Goal: Transaction & Acquisition: Purchase product/service

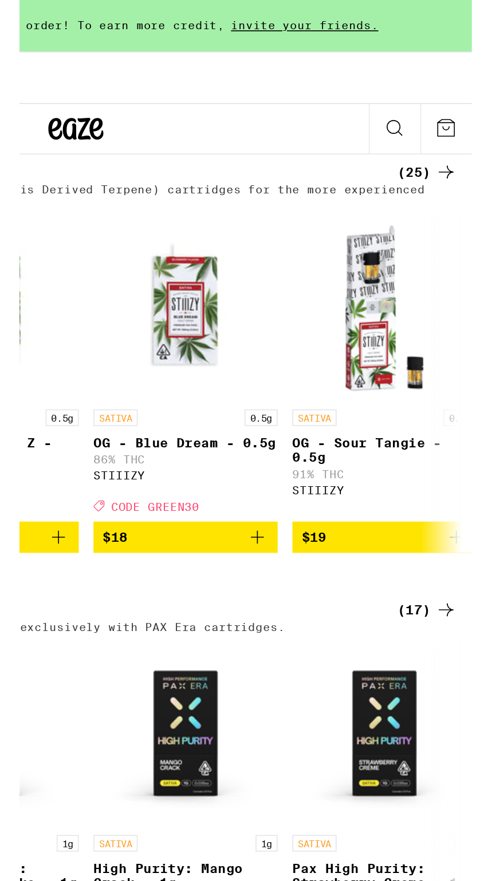
scroll to position [2224, 0]
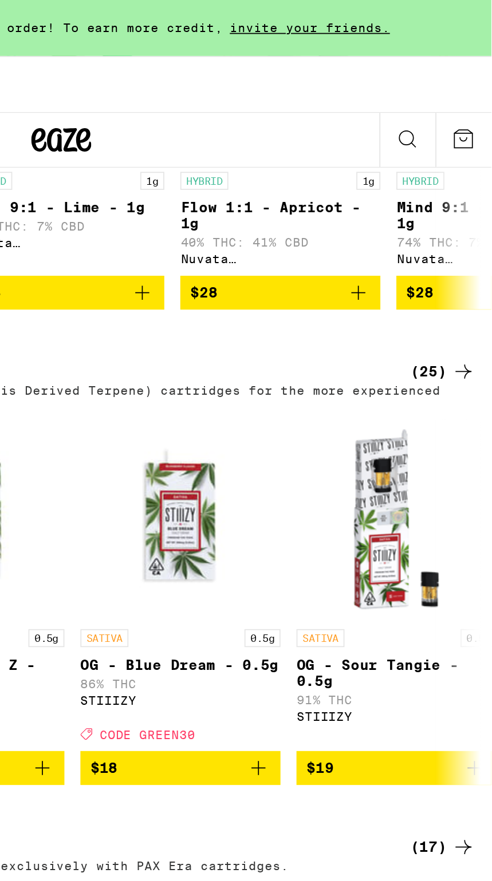
click at [475, 212] on icon at bounding box center [476, 213] width 14 height 14
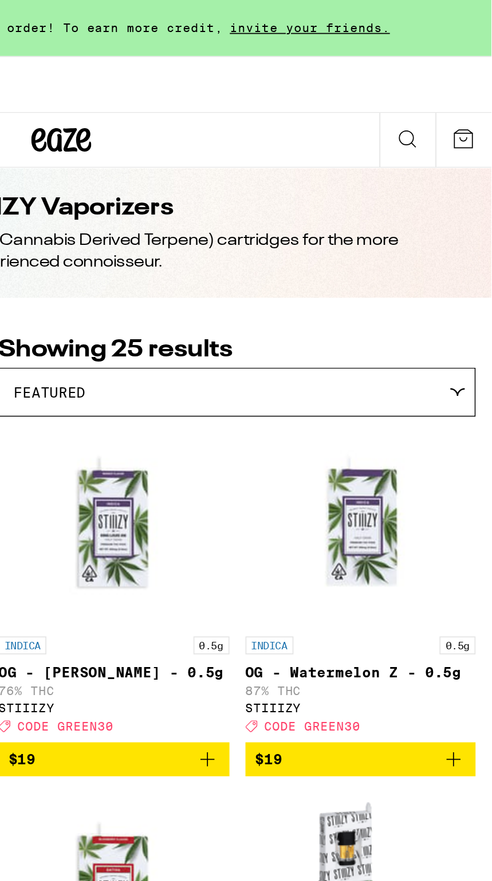
click at [416, 351] on img "Open page for OG - Watermelon Z - 0.5g from STIIIZY" at bounding box center [416, 301] width 114 height 114
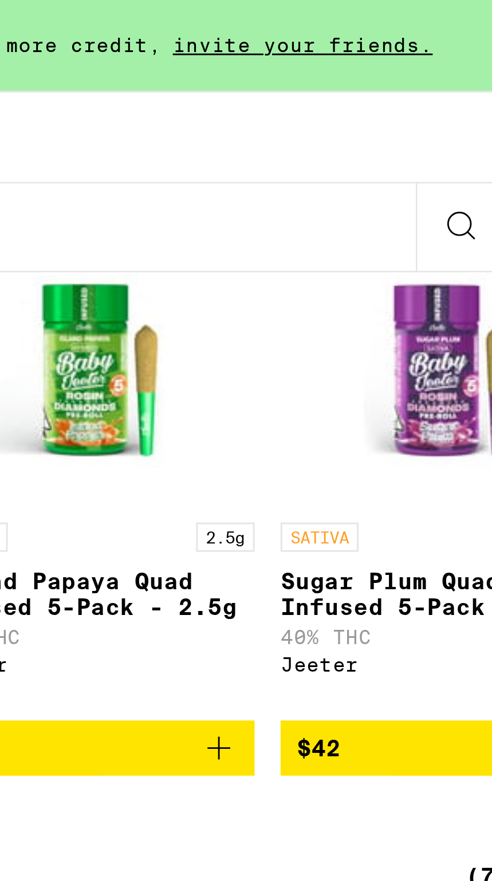
scroll to position [2720, 0]
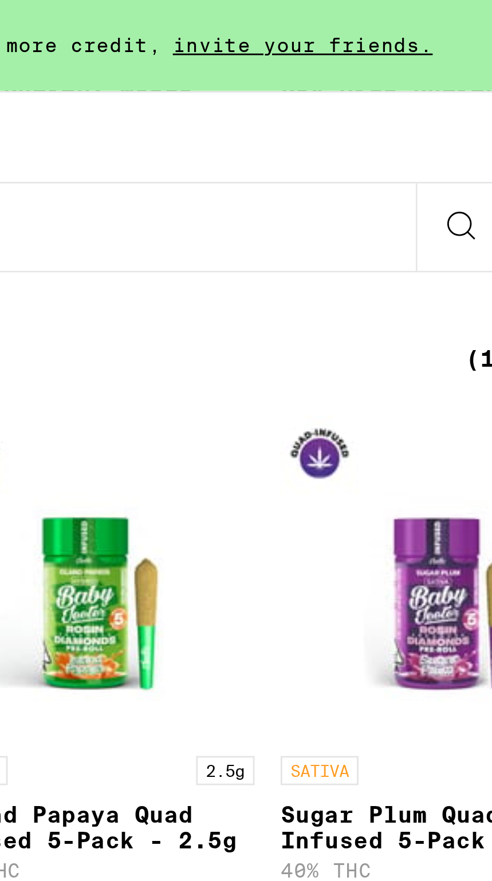
click at [445, 80] on icon at bounding box center [444, 80] width 14 height 14
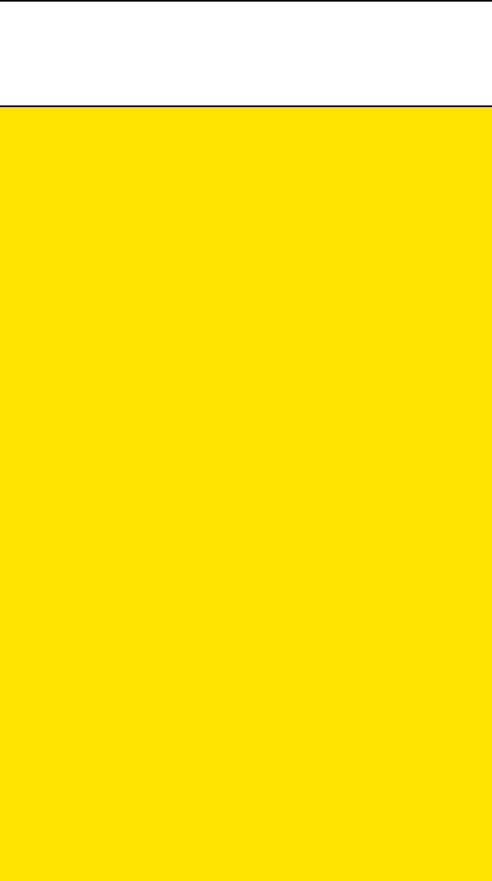
scroll to position [0, 0]
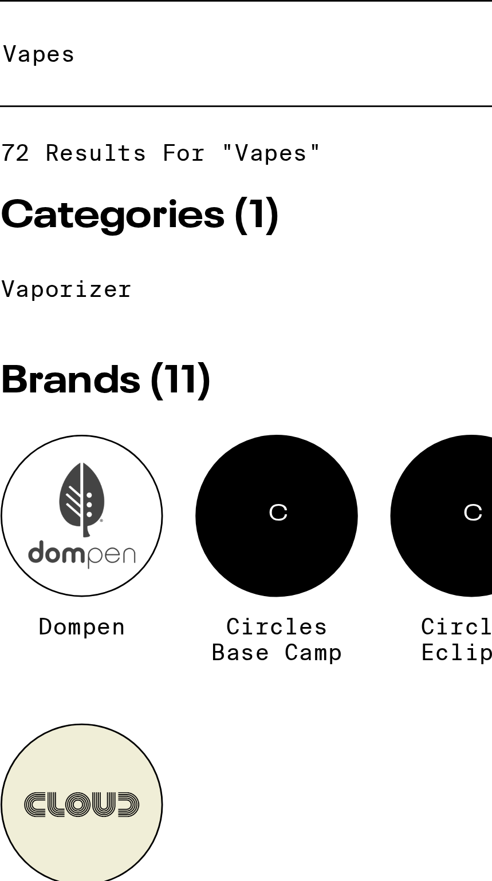
type input "Vapes"
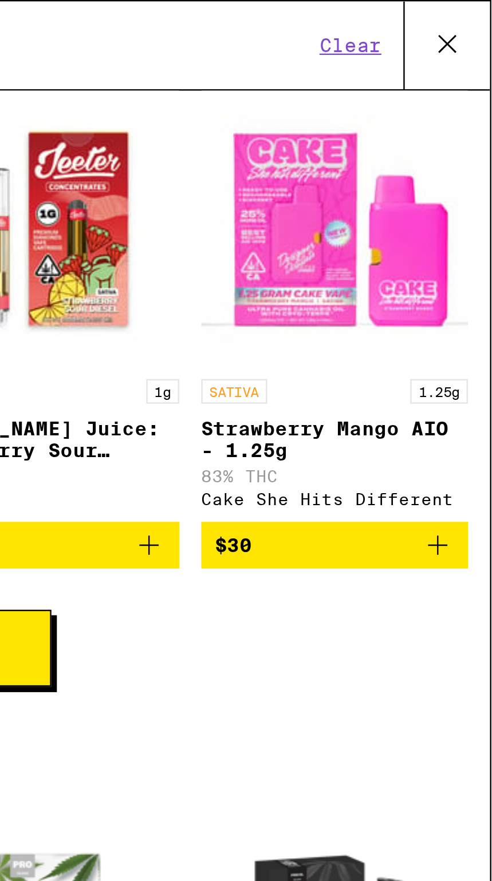
scroll to position [596, 0]
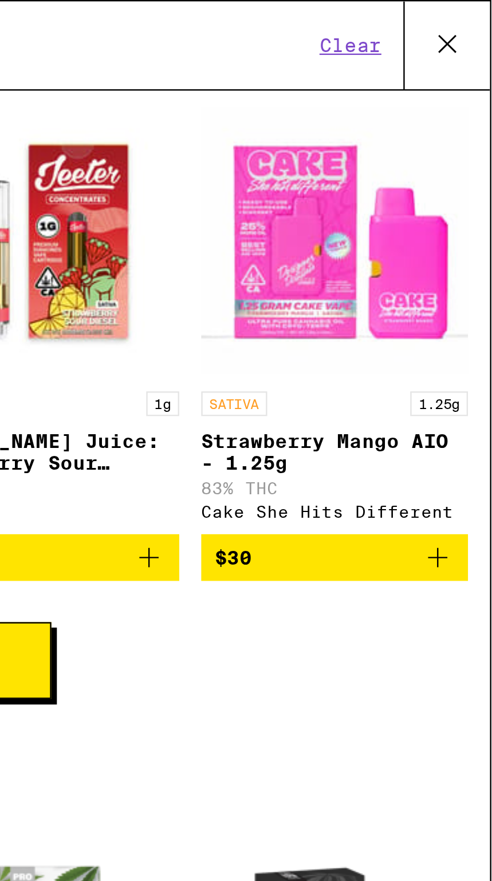
click at [462, 224] on button "$30" at bounding box center [426, 232] width 111 height 19
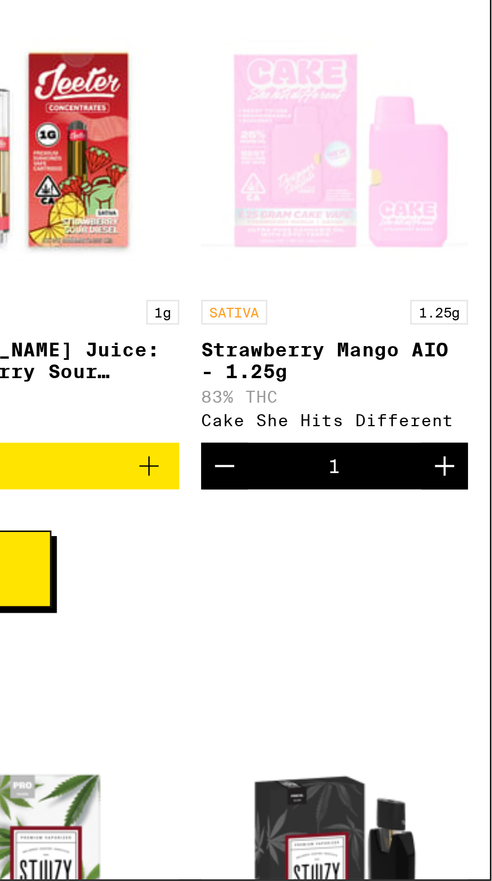
scroll to position [0, 0]
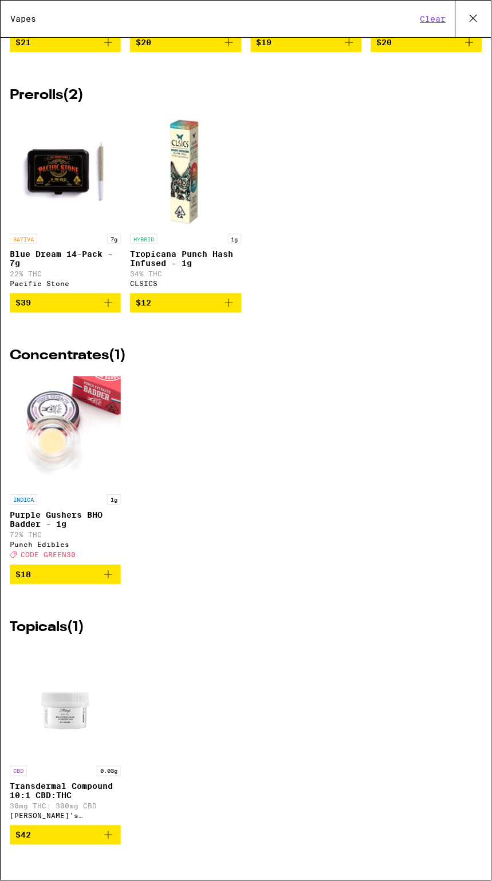
click at [474, 2] on button at bounding box center [473, 19] width 36 height 37
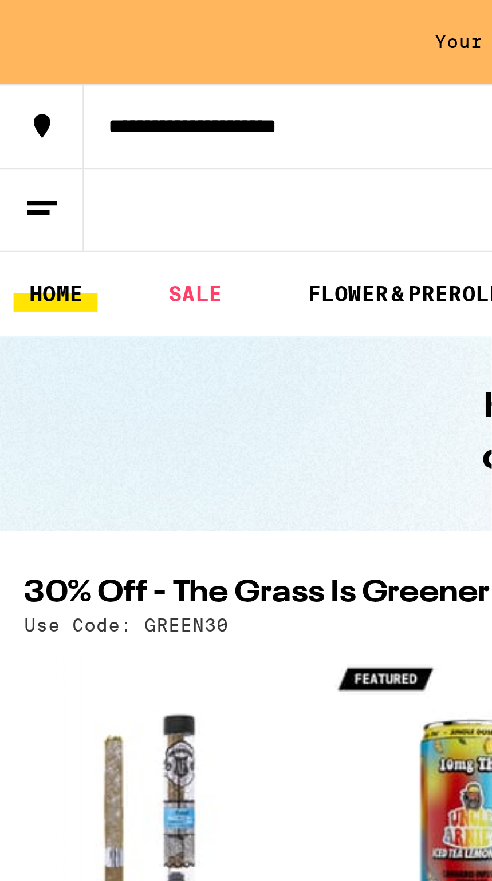
click at [14, 77] on line at bounding box center [15, 77] width 11 height 0
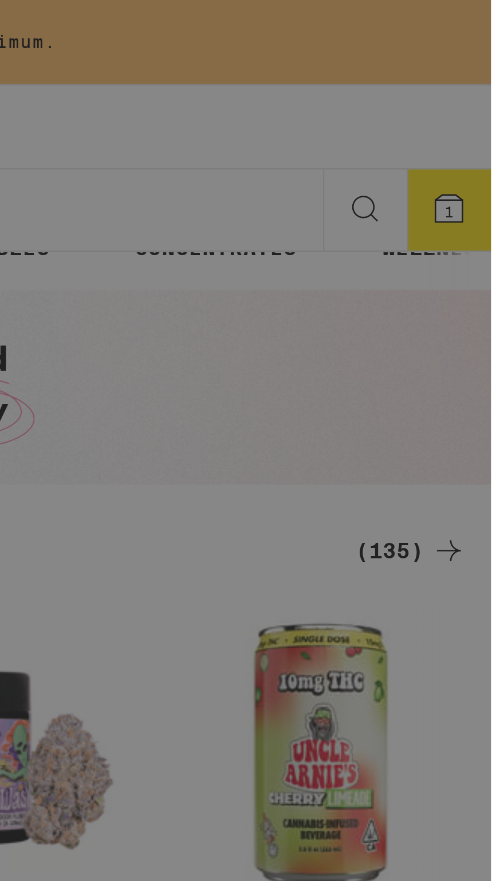
click at [480, 141] on div "Menu Shop Buy It Again Sale Flower & Prerolls Vapes Edibles Concentrates Wellne…" at bounding box center [246, 441] width 492 height 882
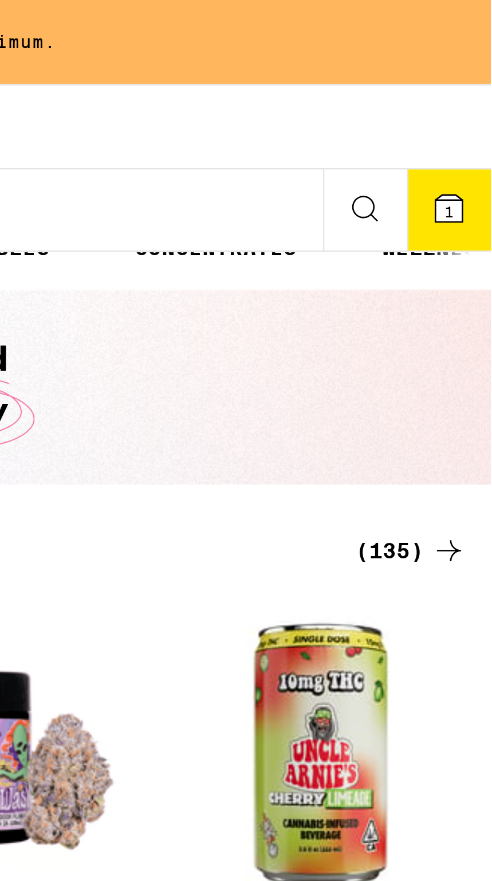
click at [469, 148] on div "Highly calculated cannabis delivery" at bounding box center [246, 147] width 492 height 74
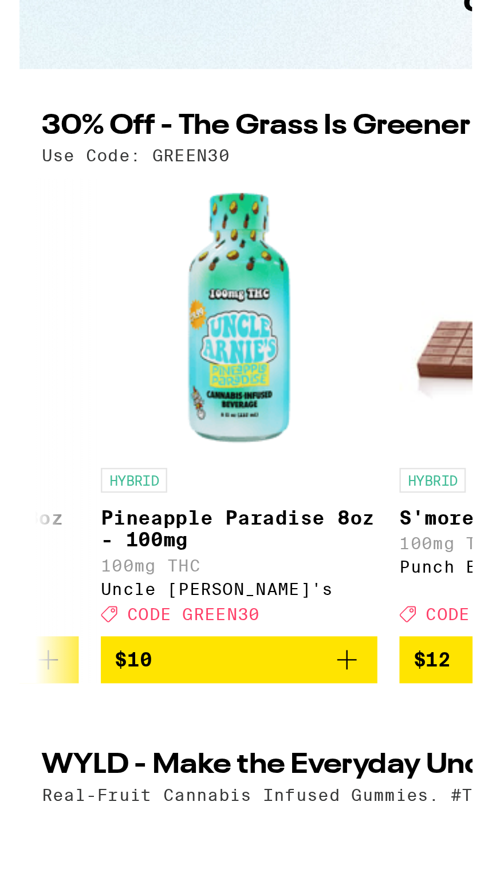
click at [144, 446] on button "$10" at bounding box center [91, 447] width 114 height 19
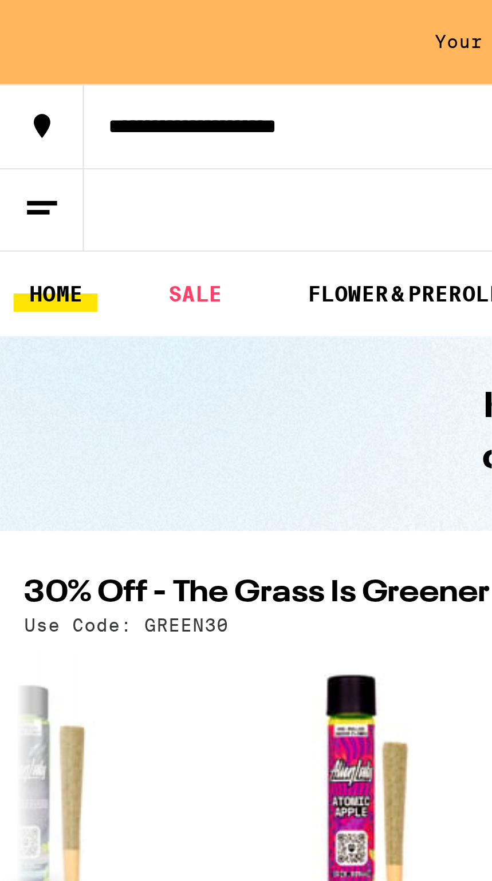
click at [17, 65] on button at bounding box center [16, 80] width 32 height 31
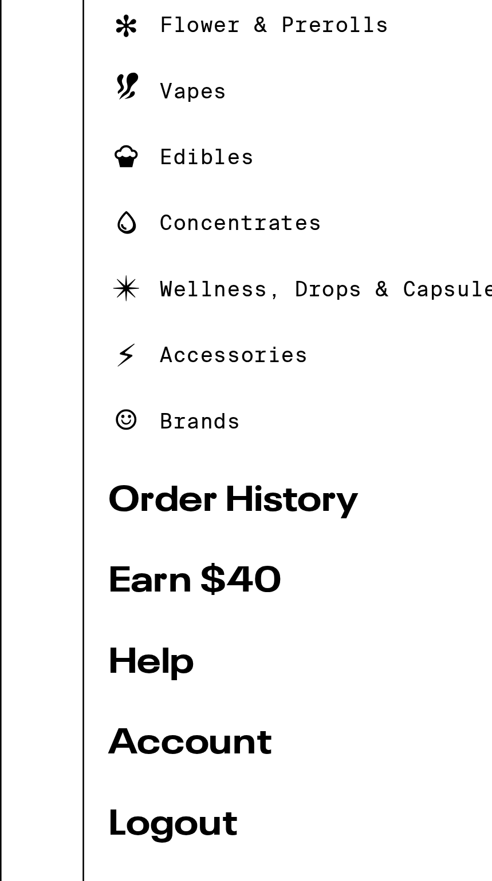
click at [175, 225] on div "Wellness, Drops & Capsules" at bounding box center [117, 221] width 153 height 14
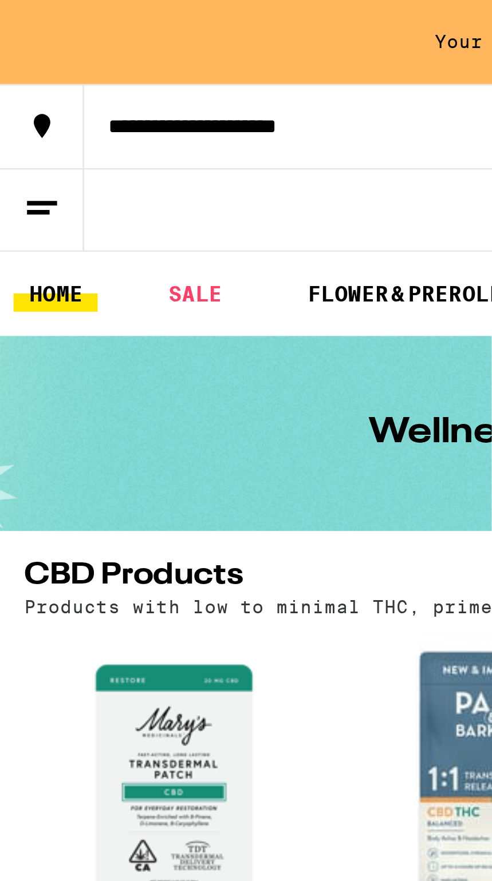
click at [27, 108] on link "HOME" at bounding box center [21, 112] width 32 height 14
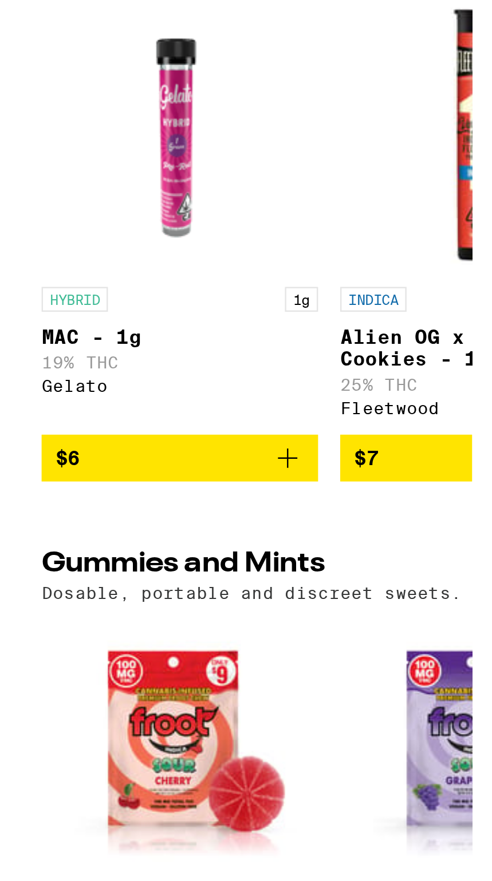
scroll to position [3006, 0]
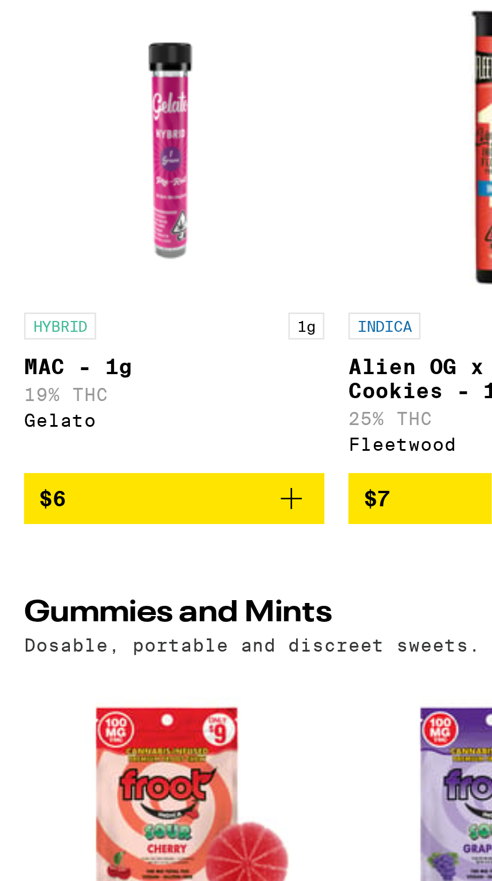
click at [118, 592] on button "$6" at bounding box center [66, 581] width 114 height 19
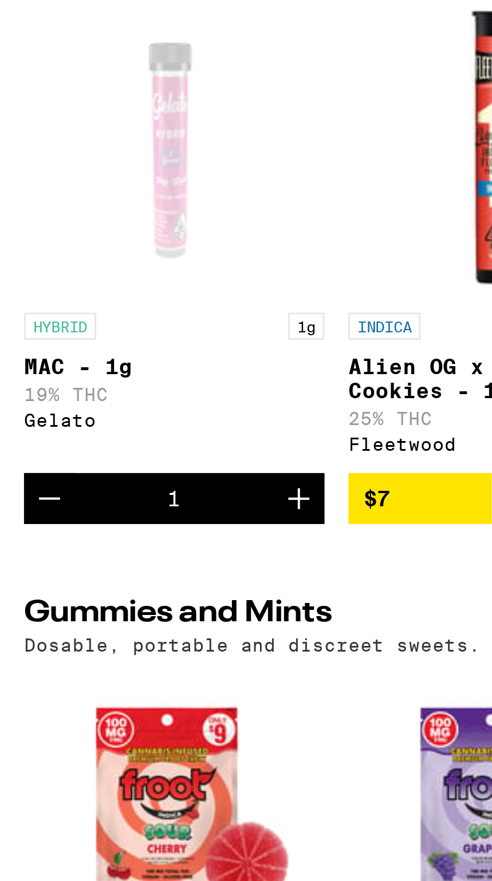
click at [21, 589] on icon "Decrement" at bounding box center [19, 582] width 14 height 14
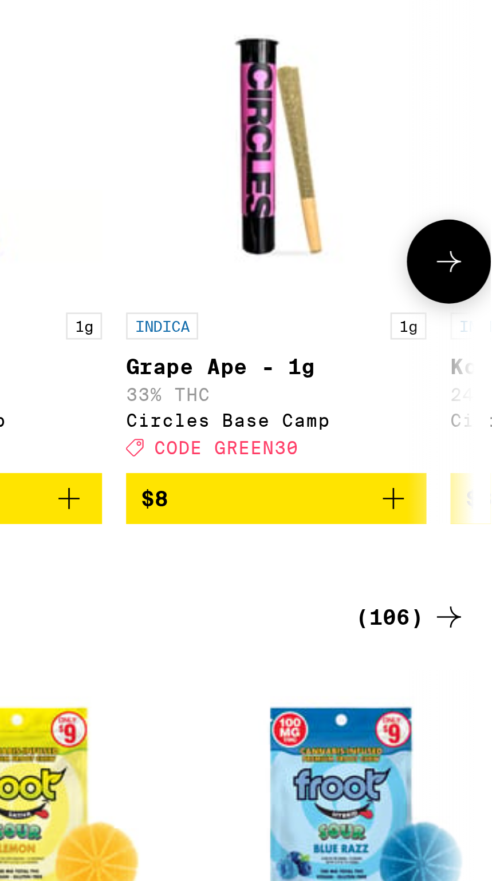
scroll to position [0, 278]
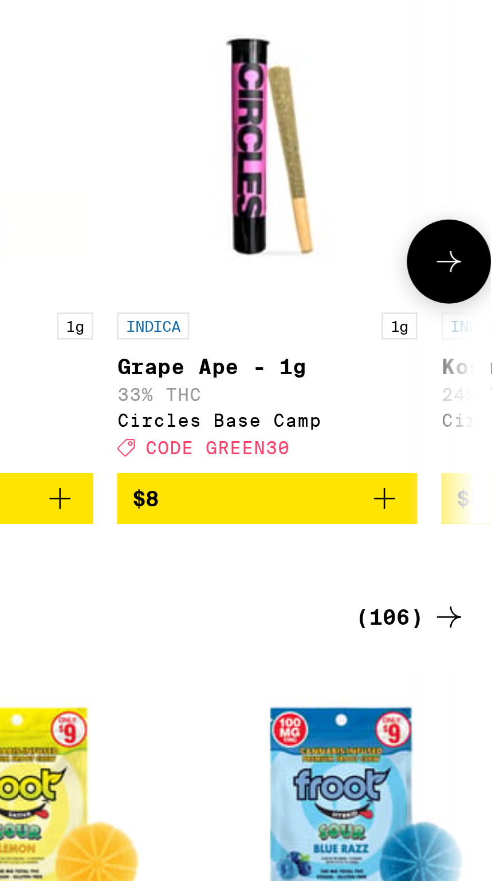
click at [458, 592] on button "$8" at bounding box center [406, 581] width 114 height 19
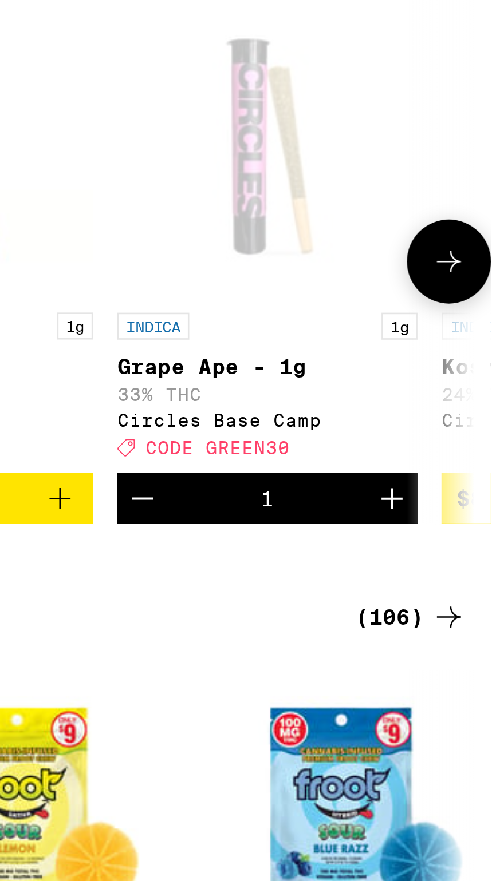
click at [449, 589] on icon "Increment" at bounding box center [454, 582] width 14 height 14
click at [355, 582] on icon "Decrement" at bounding box center [359, 582] width 8 height 0
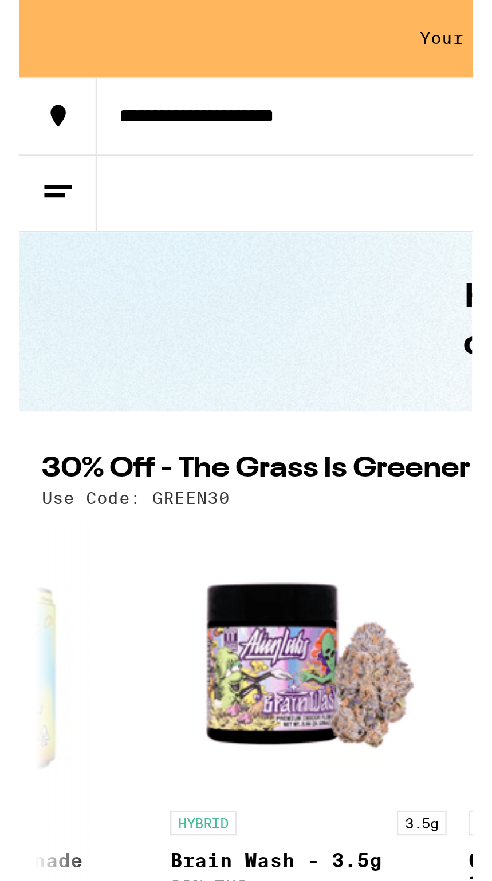
scroll to position [0, 0]
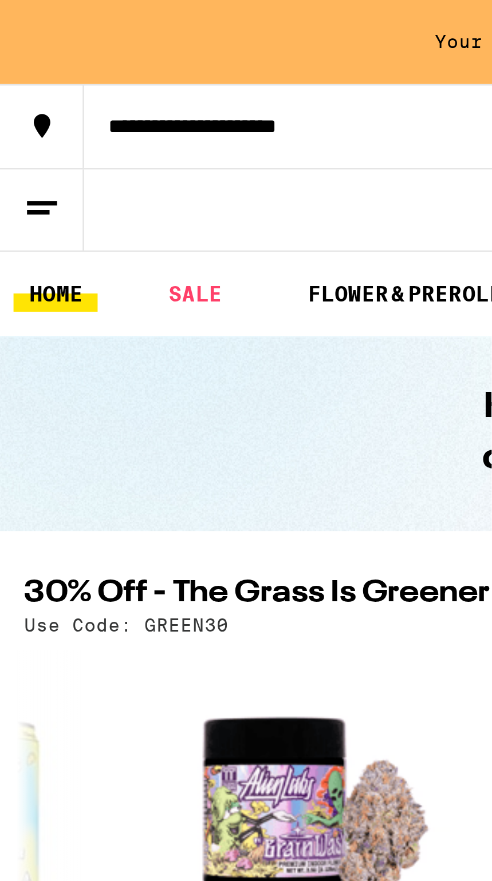
click at [10, 66] on button at bounding box center [16, 80] width 32 height 31
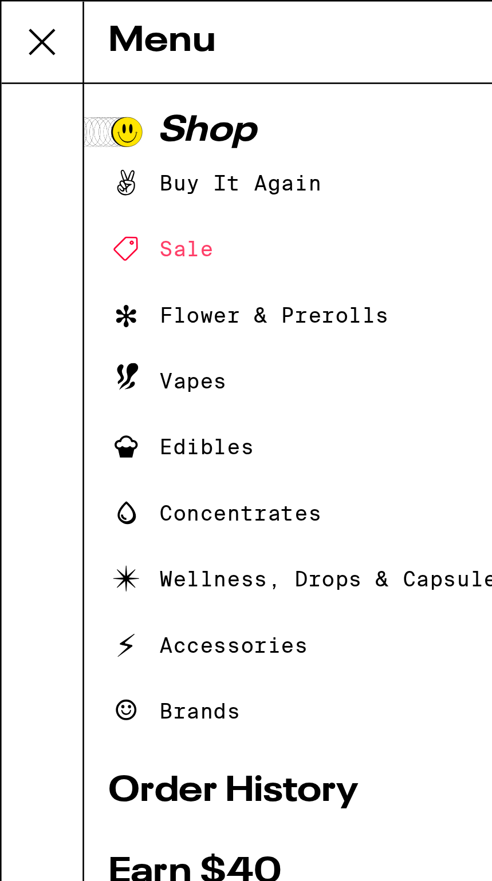
click at [141, 147] on div "Vapes" at bounding box center [150, 146] width 218 height 14
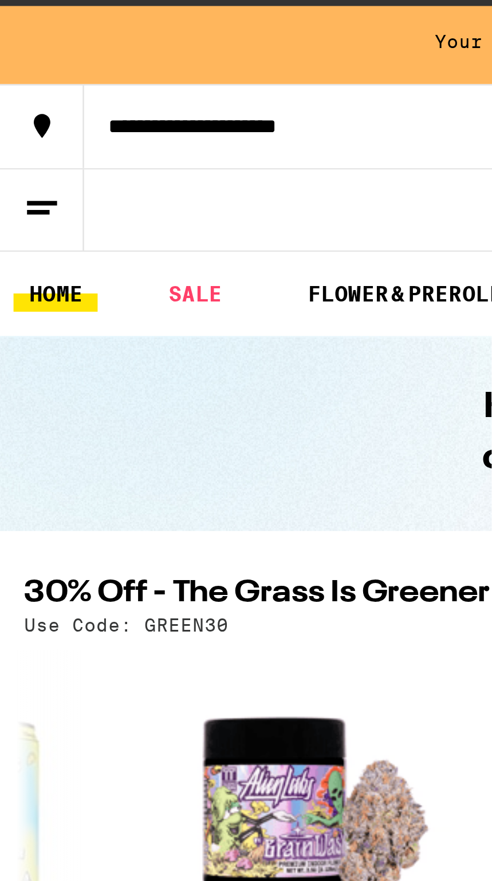
click at [13, 74] on icon at bounding box center [16, 80] width 14 height 14
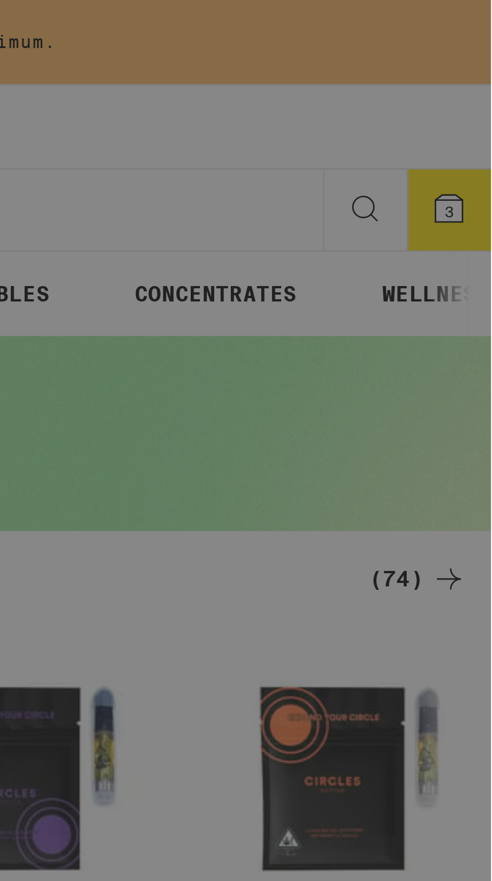
click at [476, 74] on div "Menu Shop Buy It Again Sale Flower & Prerolls Vapes Edibles Concentrates Wellne…" at bounding box center [246, 441] width 492 height 882
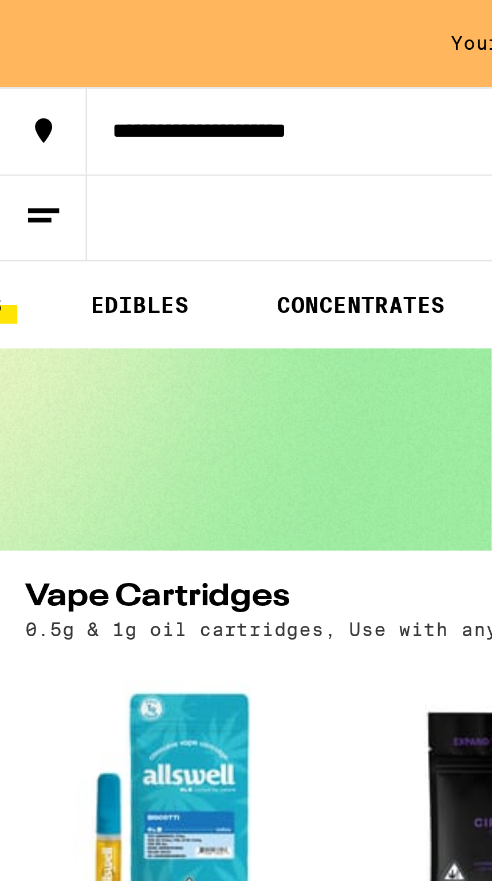
scroll to position [0, 271]
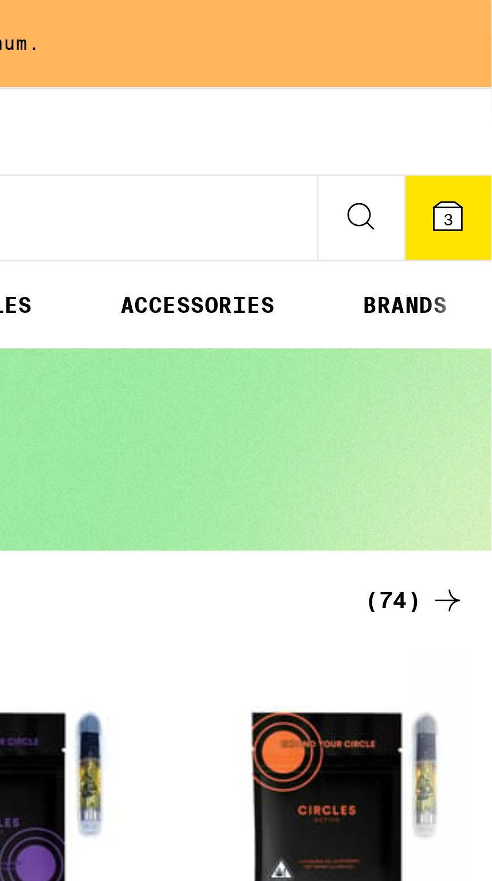
click at [480, 82] on icon at bounding box center [475, 79] width 10 height 10
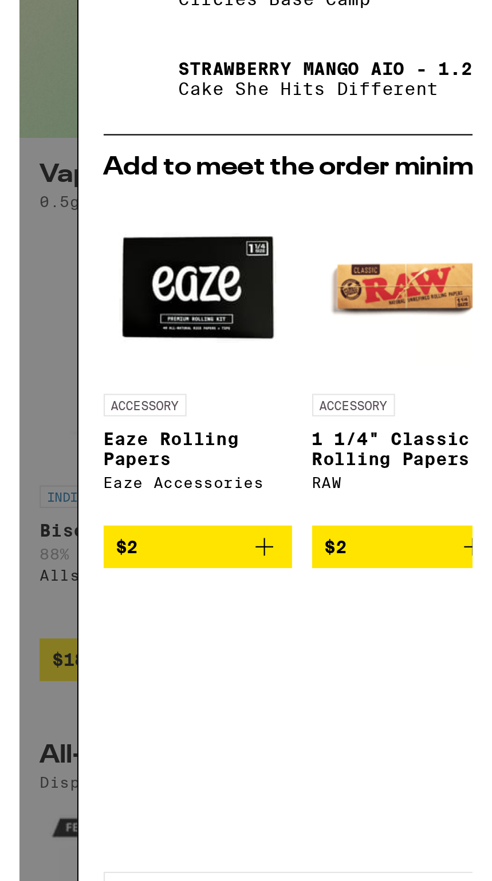
click at [27, 396] on div "Your Cart Your cart is under the $50 minimum. Pineapple Paradise 8oz - 100mg Un…" at bounding box center [246, 462] width 438 height 923
click at [13, 367] on div "Your Cart Your cart is under the $50 minimum. Pineapple Paradise 8oz - 100mg Un…" at bounding box center [246, 479] width 492 height 958
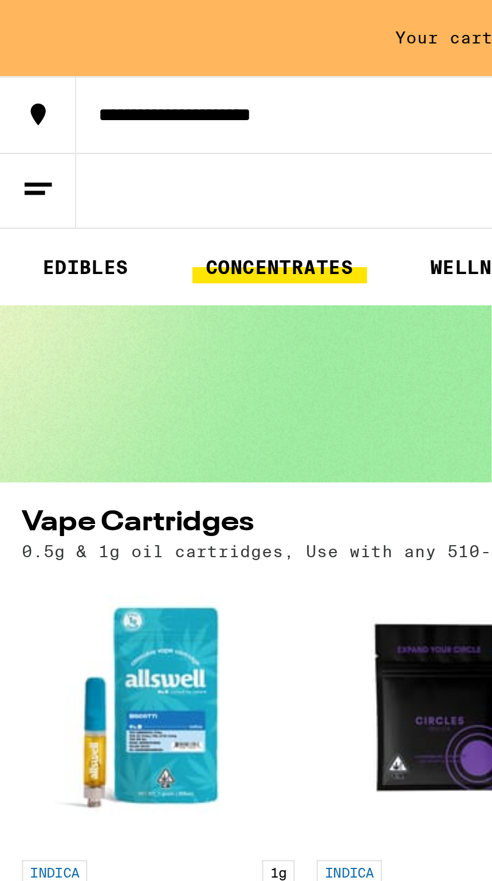
click at [128, 119] on link "CONCENTRATES" at bounding box center [117, 112] width 73 height 14
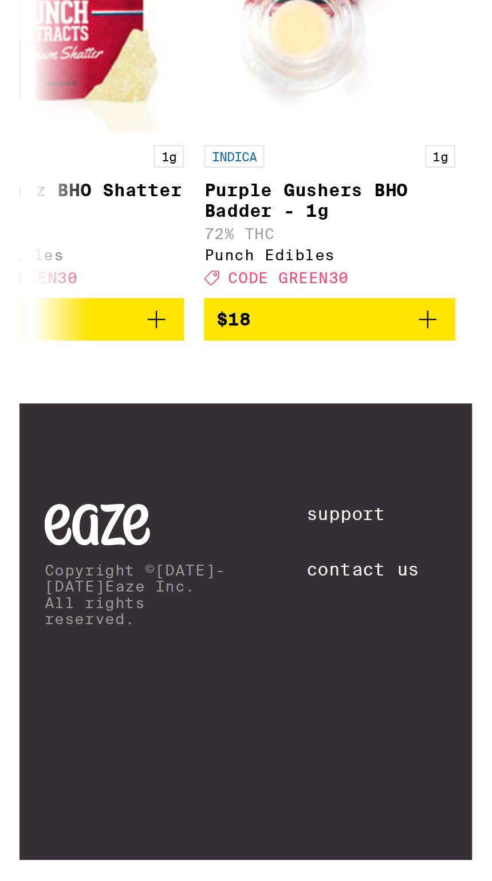
scroll to position [0, 439]
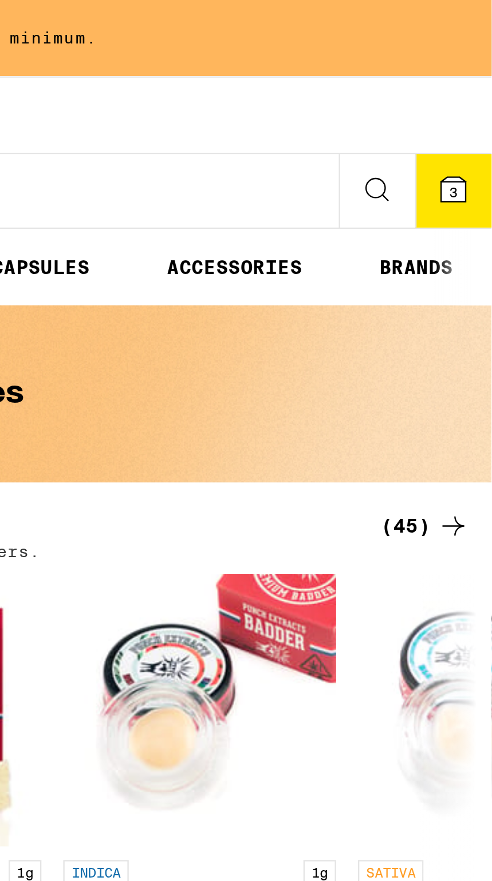
click at [453, 172] on div "Concentrates" at bounding box center [246, 165] width 440 height 74
click at [401, 109] on link "ACCESSORIES" at bounding box center [384, 112] width 68 height 14
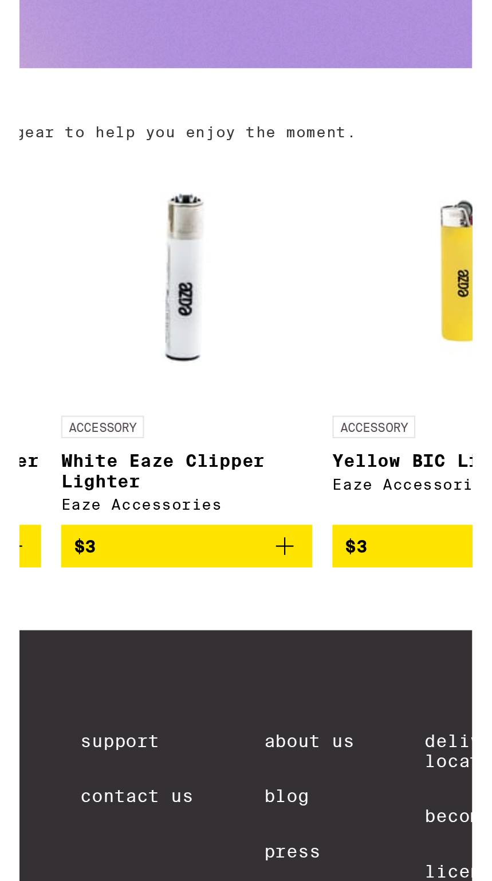
scroll to position [0, 734]
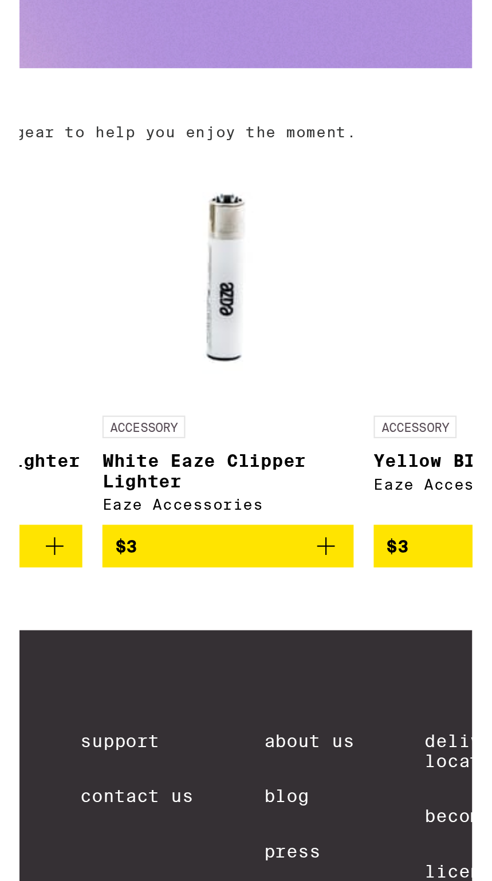
click at [250, 426] on button "$3" at bounding box center [198, 420] width 114 height 19
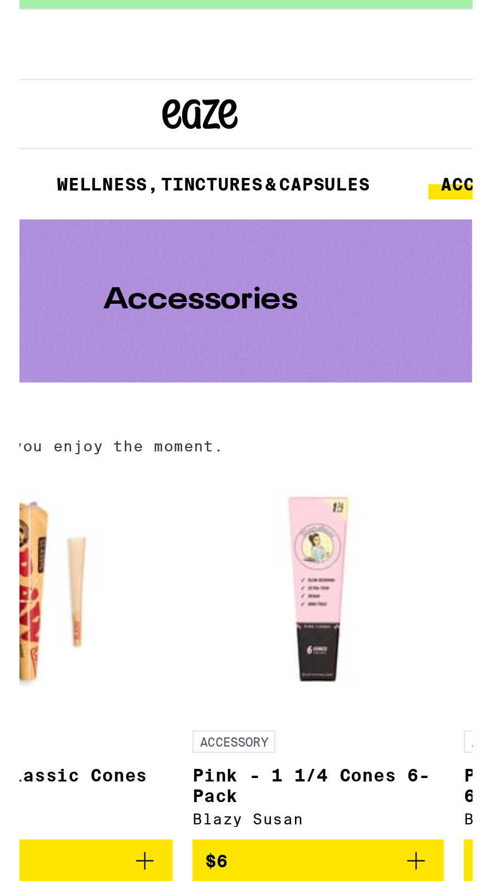
scroll to position [0, 0]
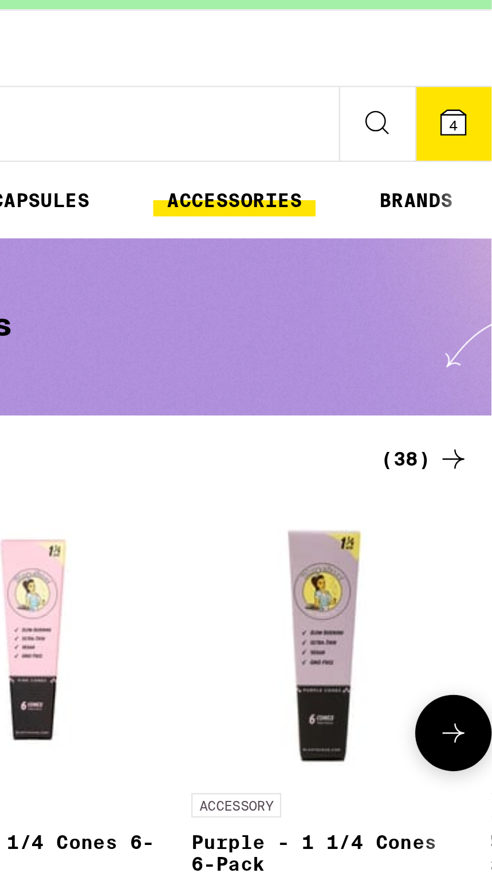
click at [480, 80] on icon at bounding box center [475, 79] width 10 height 10
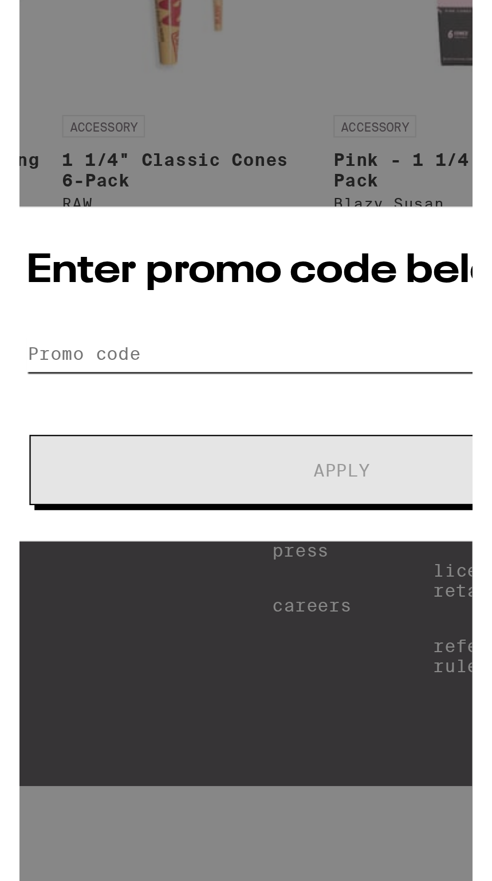
click at [248, 478] on input "Promo Code" at bounding box center [245, 469] width 287 height 17
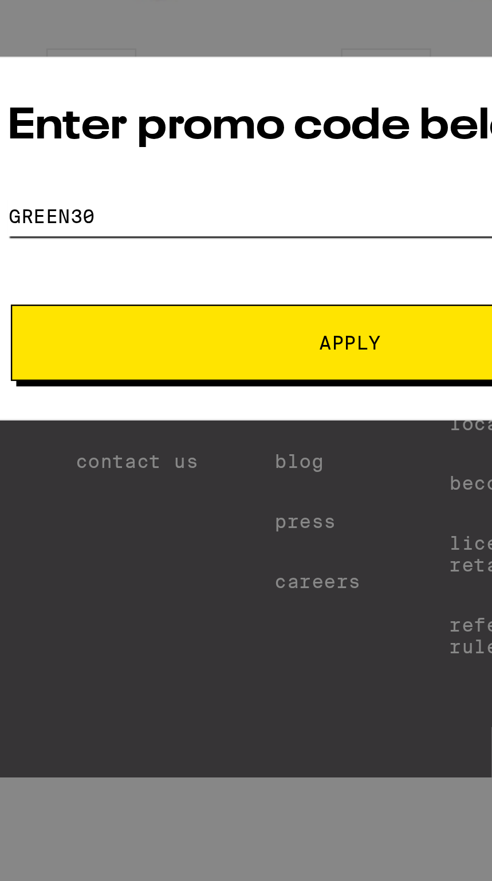
type input "Green30"
click at [276, 496] on button "Apply" at bounding box center [246, 485] width 285 height 32
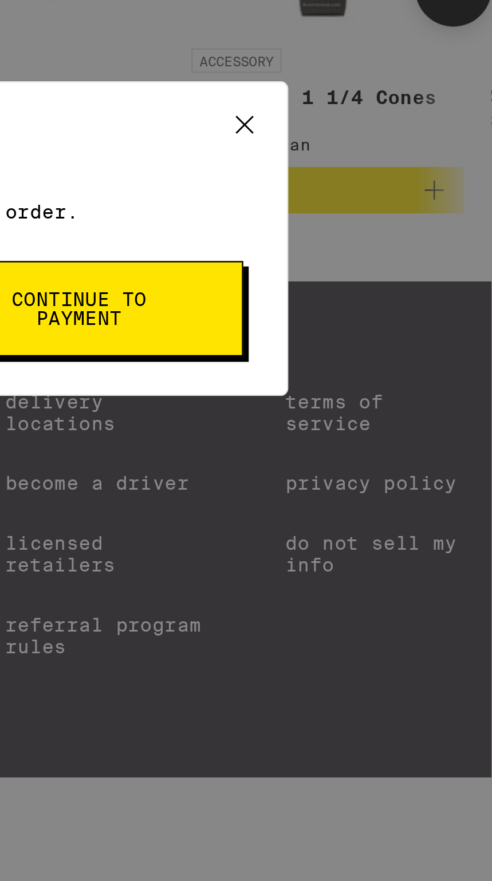
click at [377, 472] on button "Continue to payment" at bounding box center [318, 470] width 137 height 40
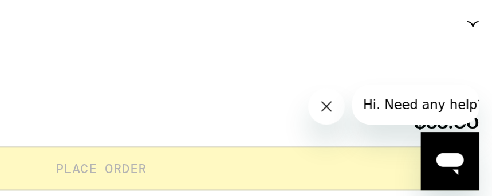
scroll to position [450, 0]
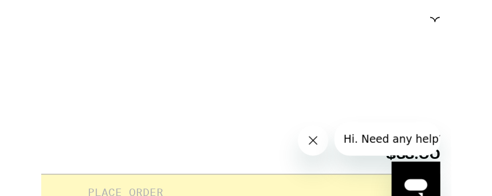
click at [317, 135] on button "Close message from company" at bounding box center [308, 136] width 23 height 23
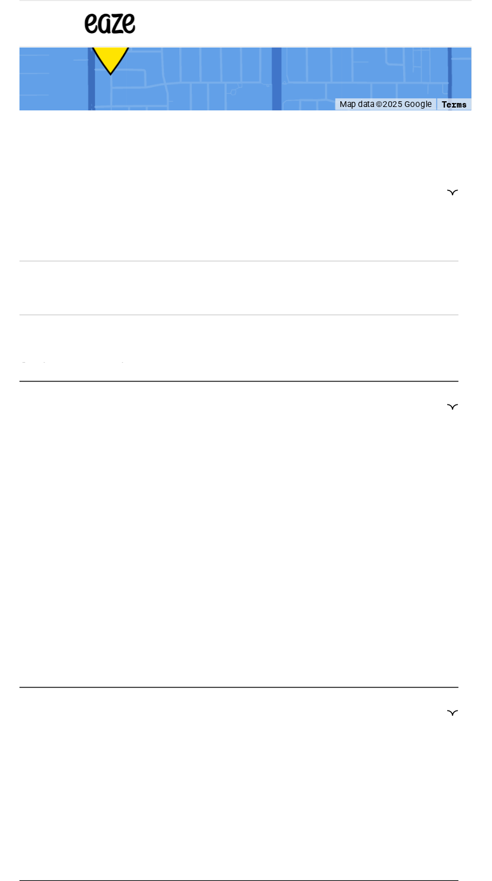
scroll to position [0, 0]
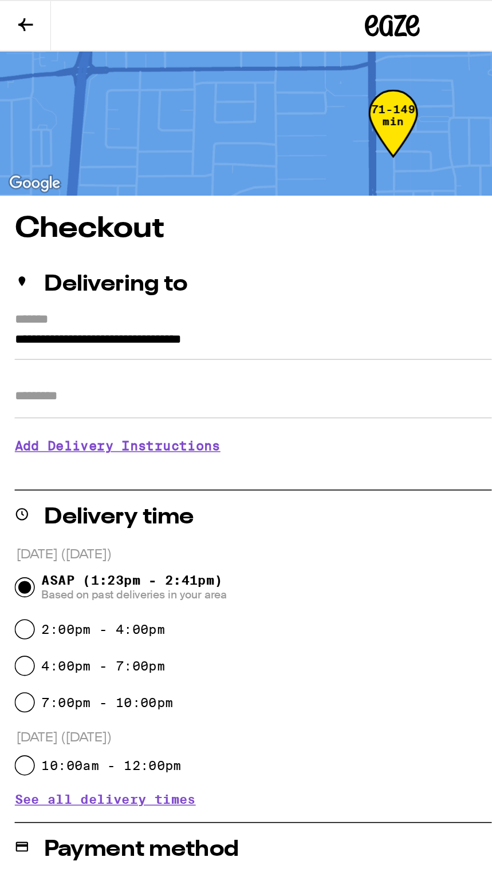
click at [208, 250] on input "Apt/Suite" at bounding box center [245, 248] width 473 height 27
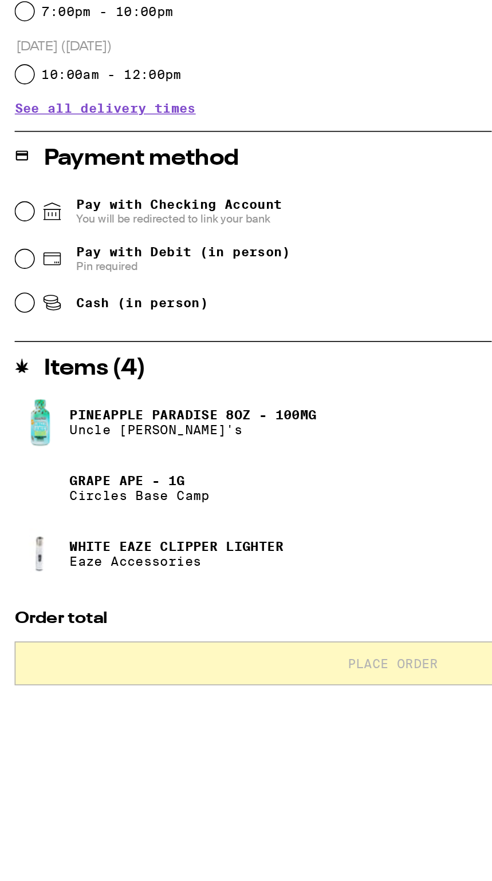
type input "*"
click at [90, 567] on span "Pay with Checking Account You will be redirected to link your bank" at bounding box center [112, 576] width 129 height 18
click at [21, 570] on input "Pay with Checking Account You will be redirected to link your bank" at bounding box center [15, 575] width 11 height 11
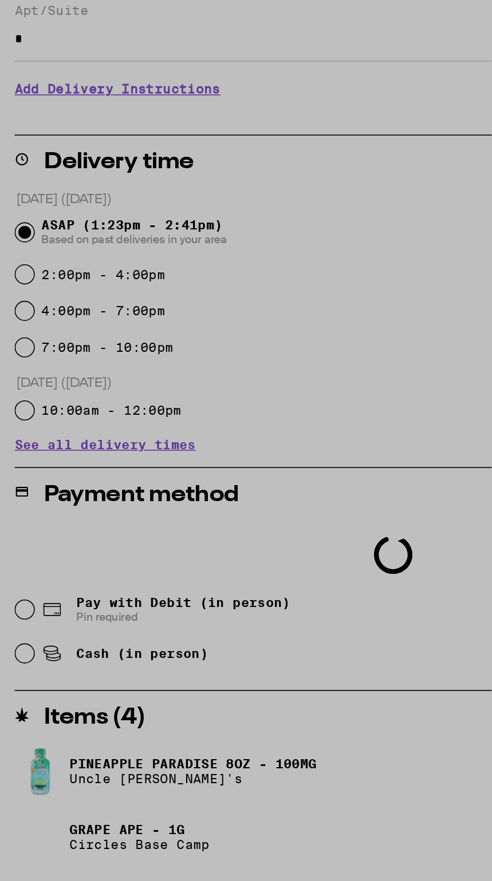
click at [107, 553] on div at bounding box center [246, 441] width 492 height 882
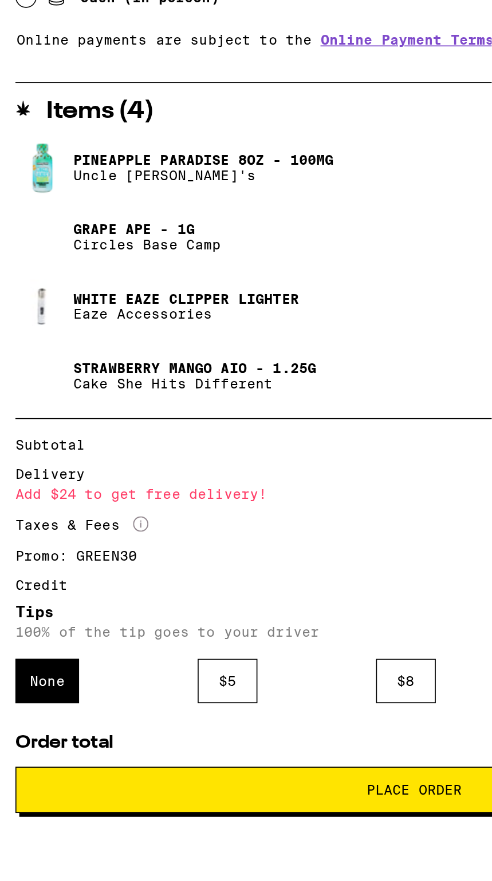
scroll to position [246, 0]
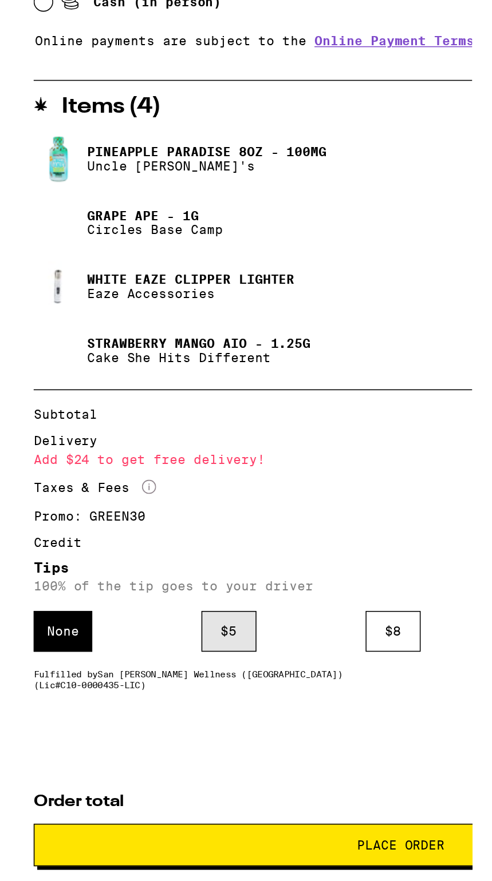
click at [150, 786] on div "$ 5" at bounding box center [134, 797] width 35 height 26
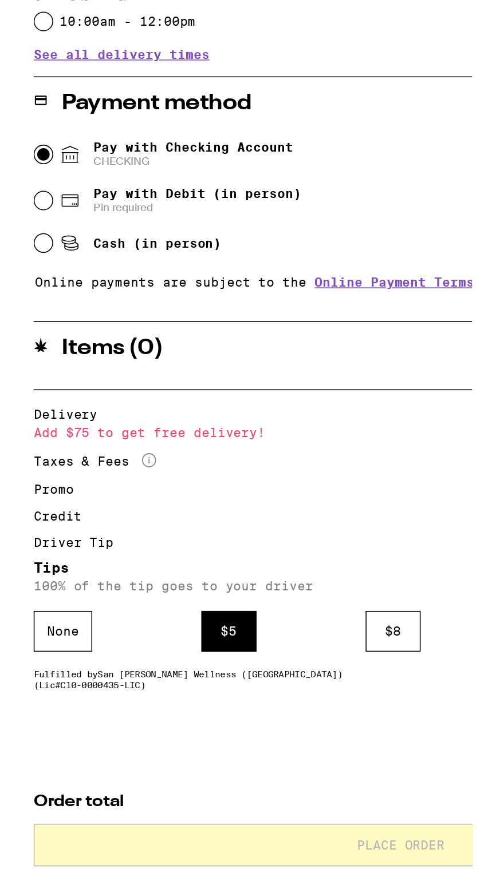
scroll to position [126, 0]
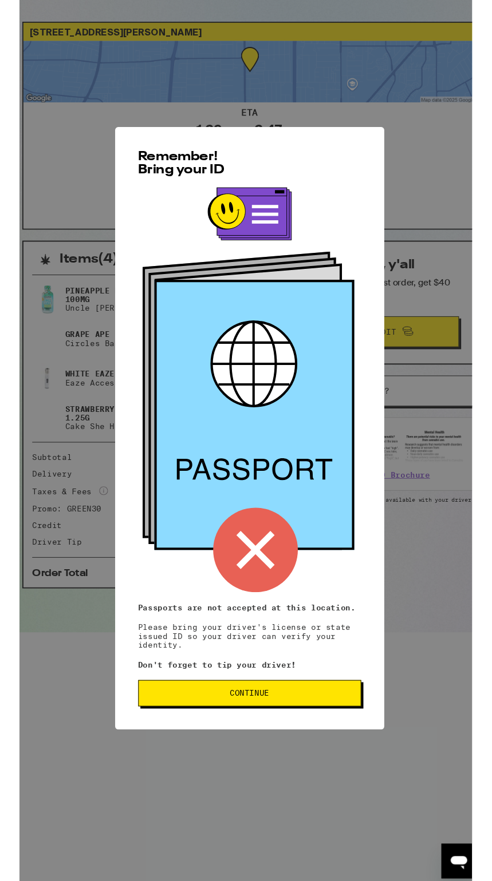
click at [342, 745] on div "Remember! Bring your ID Passports are not accepted at this location. Please bri…" at bounding box center [246, 479] width 280 height 628
click at [325, 769] on button "Continue" at bounding box center [246, 755] width 232 height 27
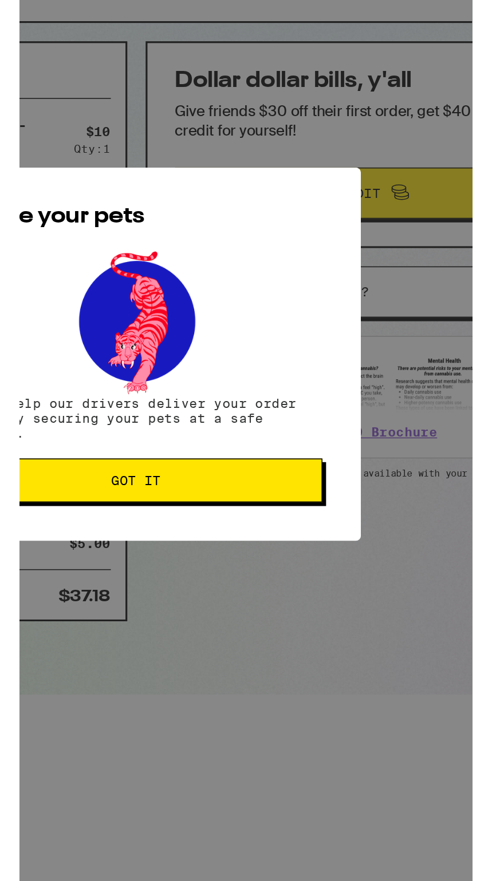
click at [341, 560] on span "Got it" at bounding box center [246, 558] width 213 height 8
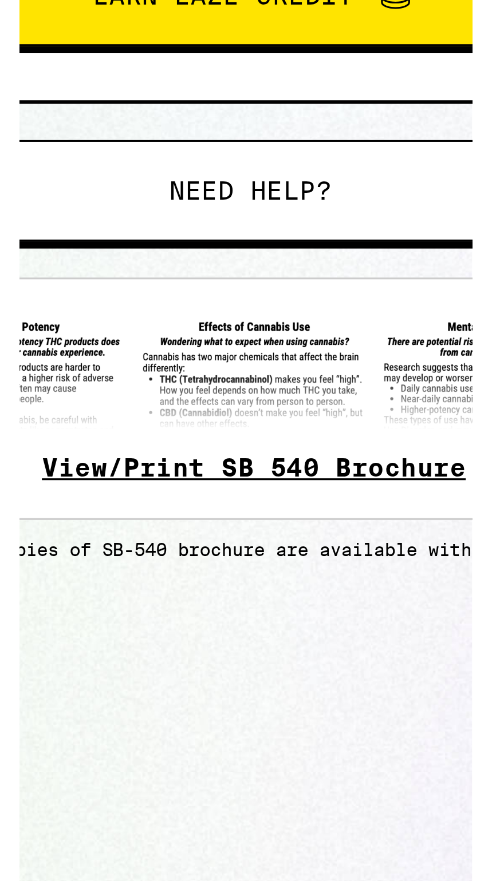
click at [399, 532] on link "View/Print SB 540 Brochure" at bounding box center [367, 527] width 134 height 9
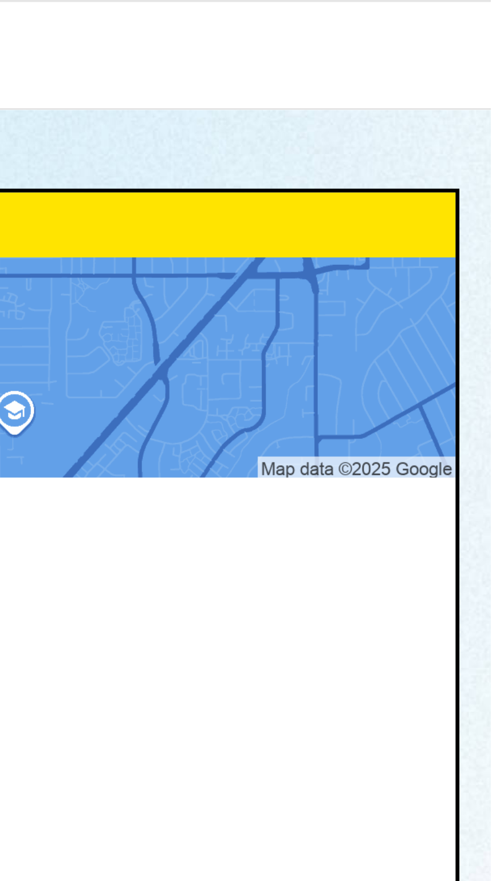
click at [484, 1] on div at bounding box center [246, 16] width 492 height 32
click at [468, 90] on div at bounding box center [245, 107] width 471 height 64
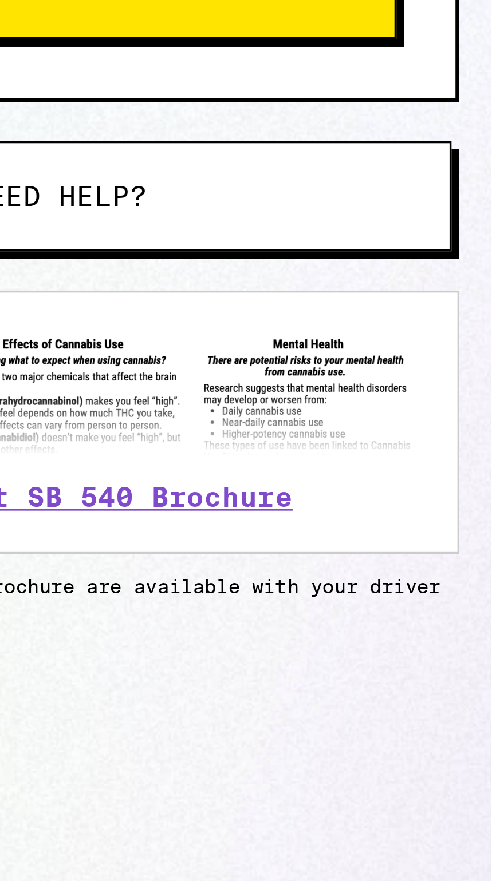
click at [444, 499] on img at bounding box center [367, 498] width 207 height 36
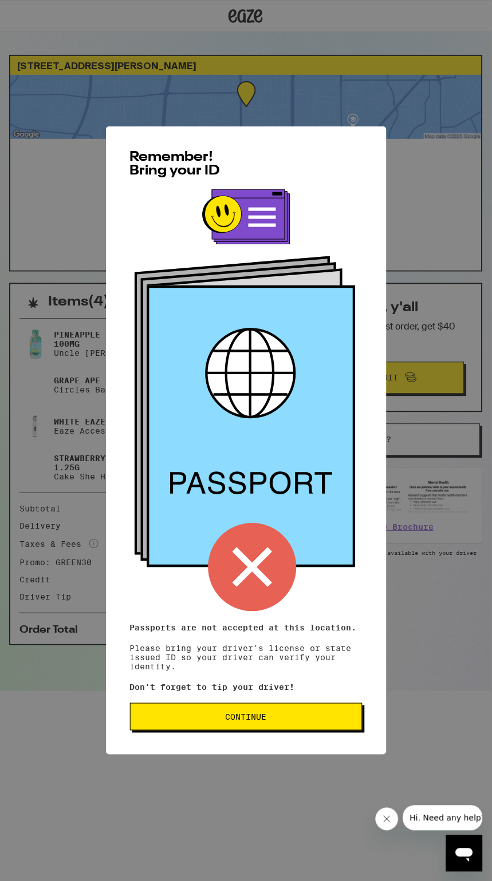
click at [295, 722] on span "Continue" at bounding box center [246, 718] width 213 height 8
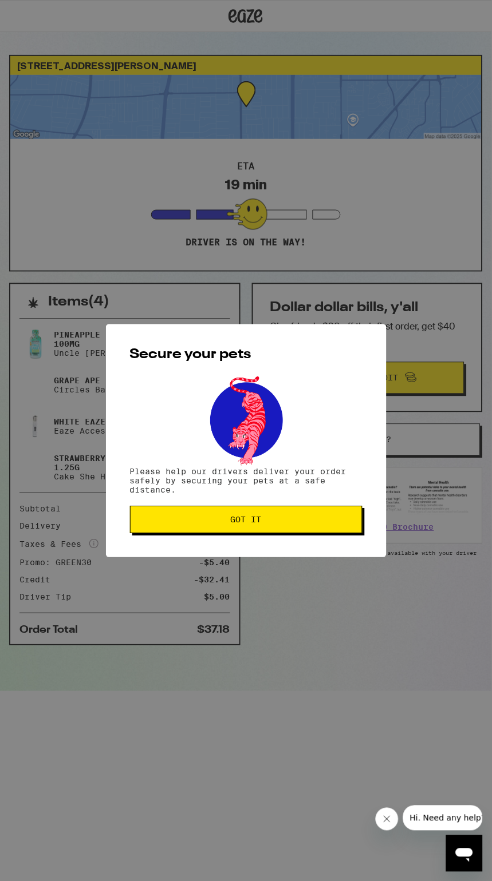
click at [306, 519] on span "Got it" at bounding box center [246, 520] width 213 height 8
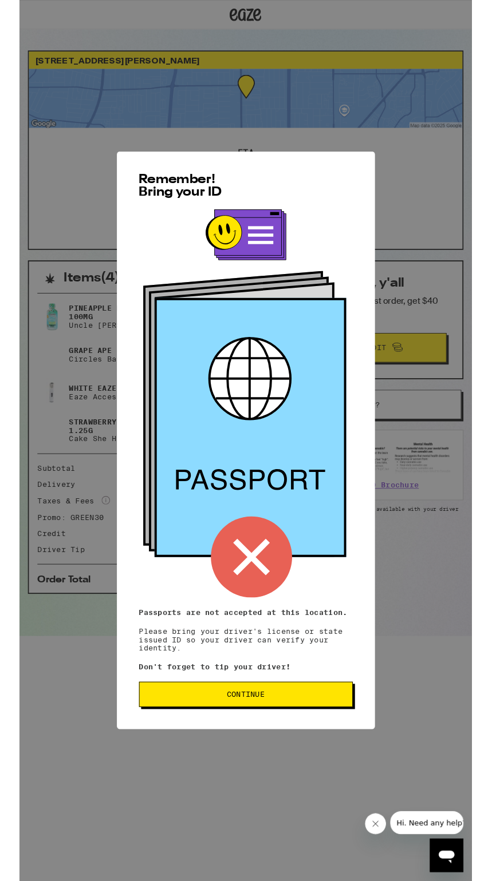
click at [336, 760] on span "Continue" at bounding box center [246, 756] width 213 height 8
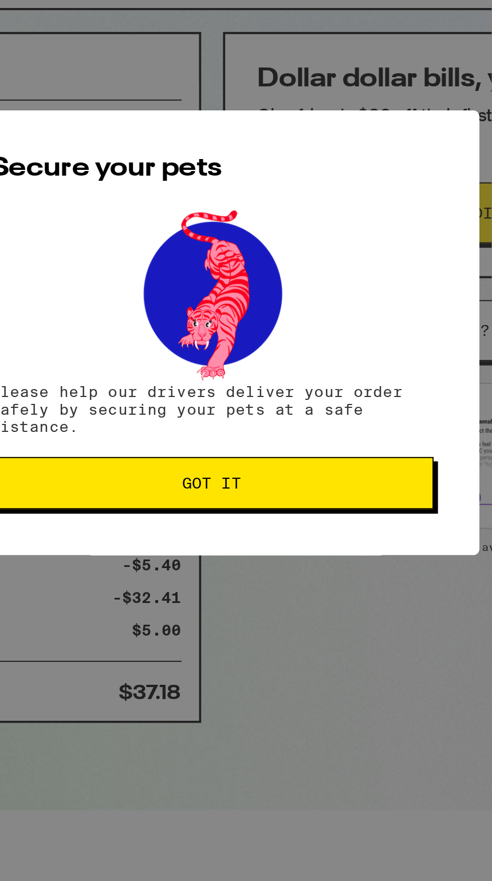
click at [337, 517] on span "Got it" at bounding box center [246, 520] width 213 height 8
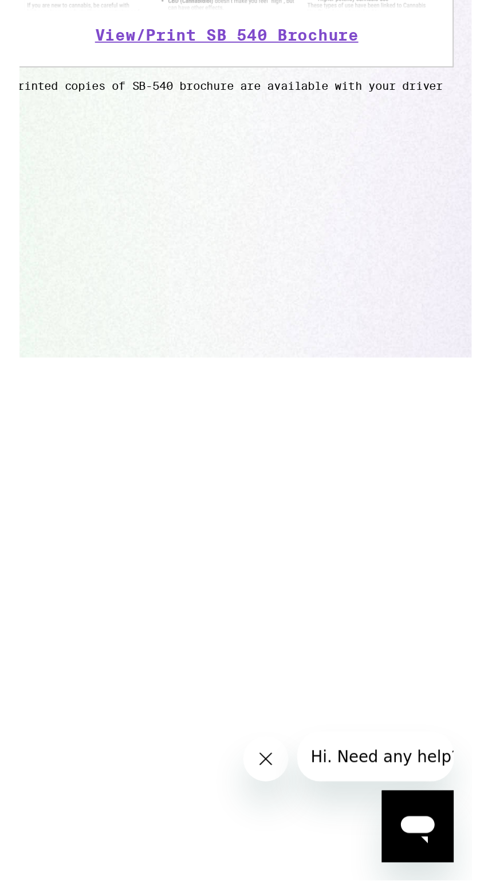
click at [400, 809] on icon "Open messaging window" at bounding box center [399, 811] width 17 height 14
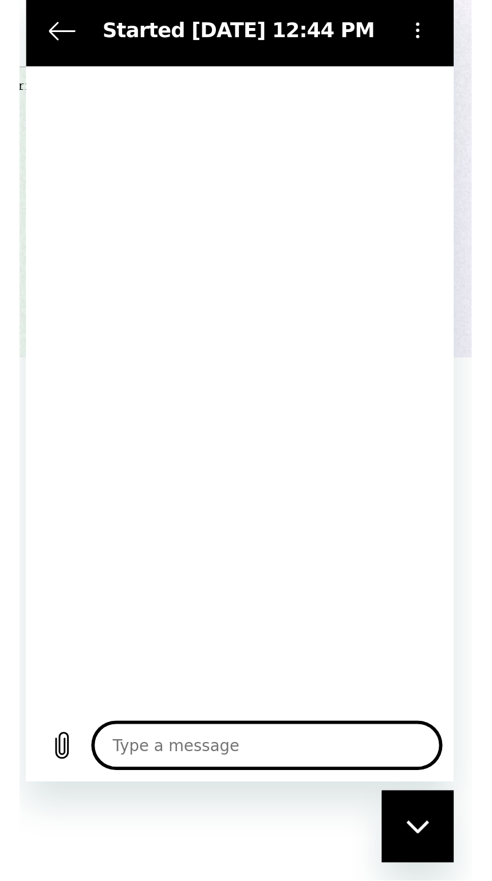
type textarea "x"
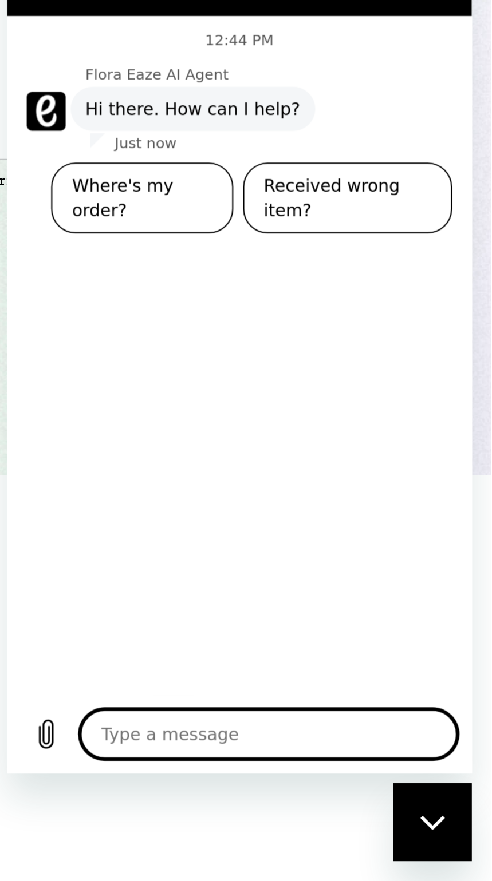
click at [143, 301] on textarea at bounding box center [129, 301] width 176 height 23
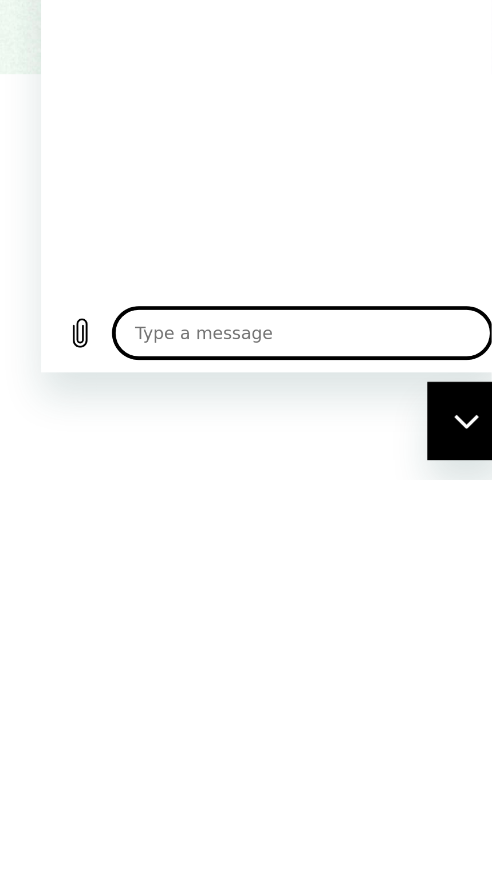
type textarea "M"
type textarea "x"
type textarea "My"
type textarea "x"
type textarea "My"
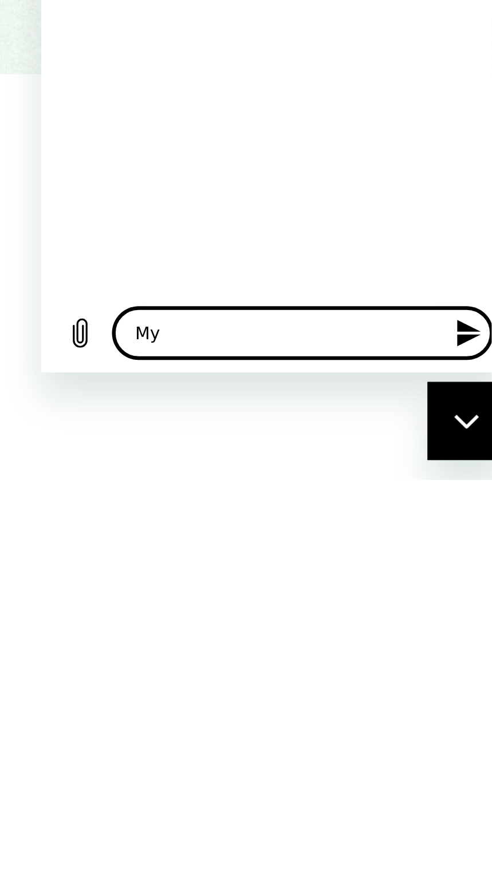
type textarea "x"
type textarea "My t"
type textarea "x"
type textarea "My to"
type textarea "x"
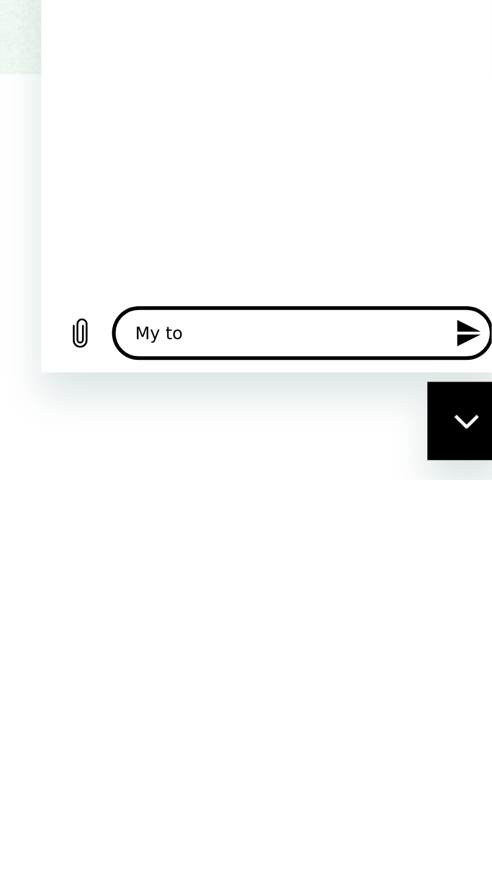
type textarea "My t"
type textarea "x"
type textarea "My ti"
type textarea "x"
type textarea "My tip"
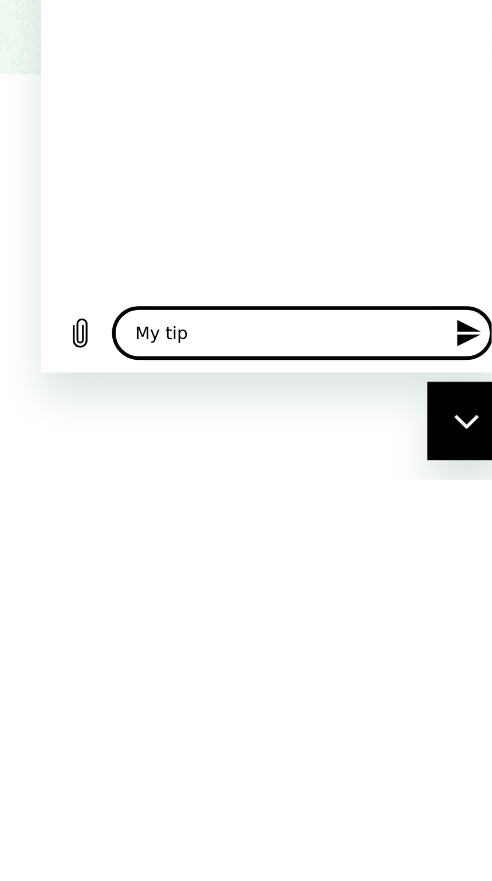
type textarea "x"
type textarea "My tip"
type textarea "x"
type textarea "My tip i"
type textarea "x"
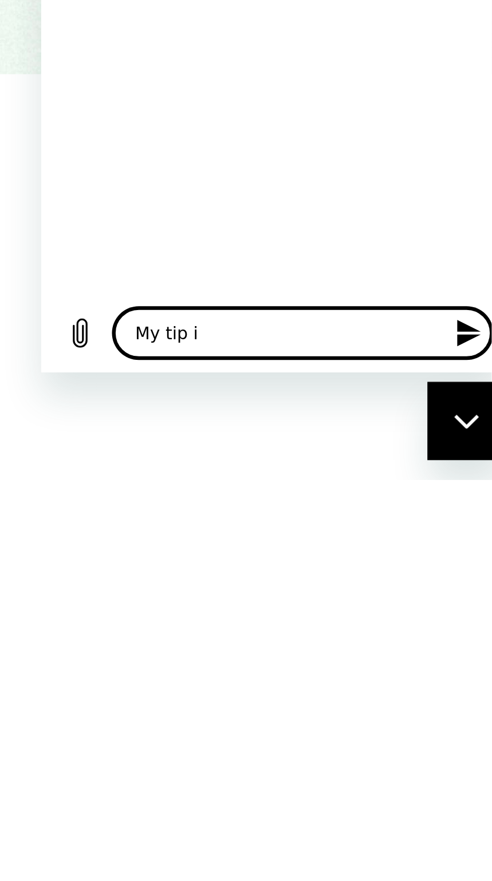
type textarea "My tip"
type textarea "x"
type textarea "My tip"
type textarea "x"
type textarea "My ti"
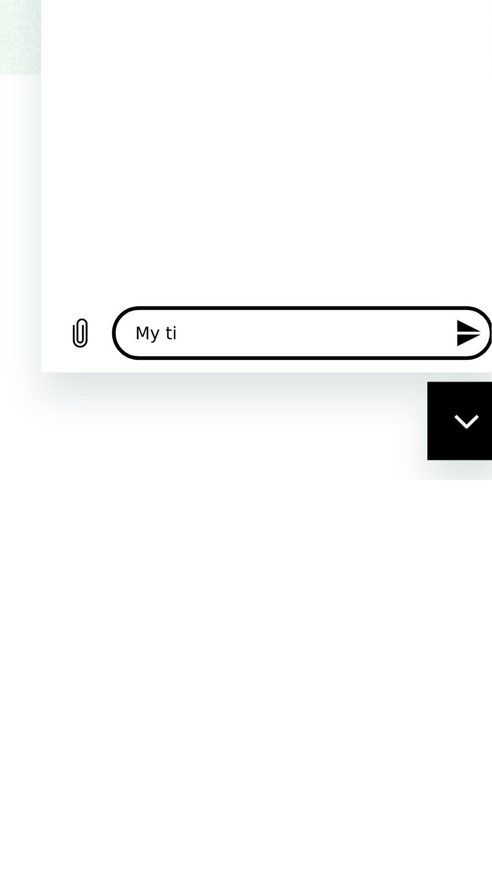
type textarea "x"
type textarea "My t"
type textarea "x"
type textarea "My"
type textarea "x"
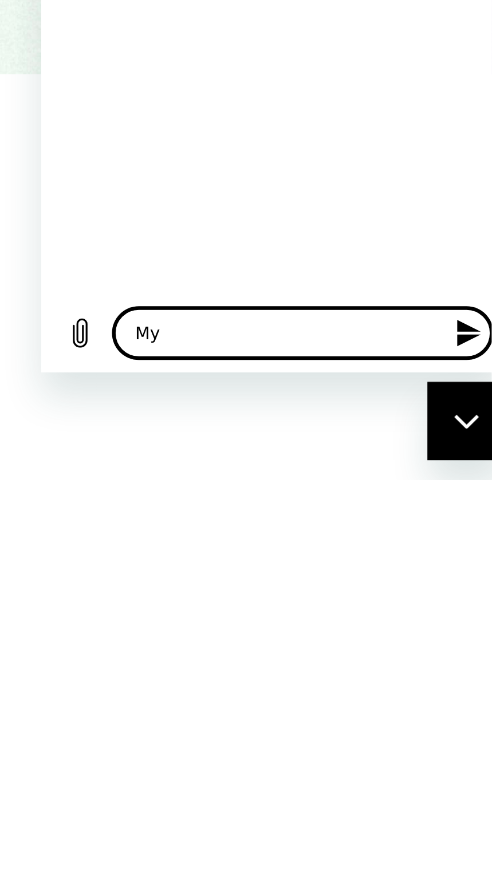
type textarea "My"
type textarea "x"
type textarea "M"
type textarea "x"
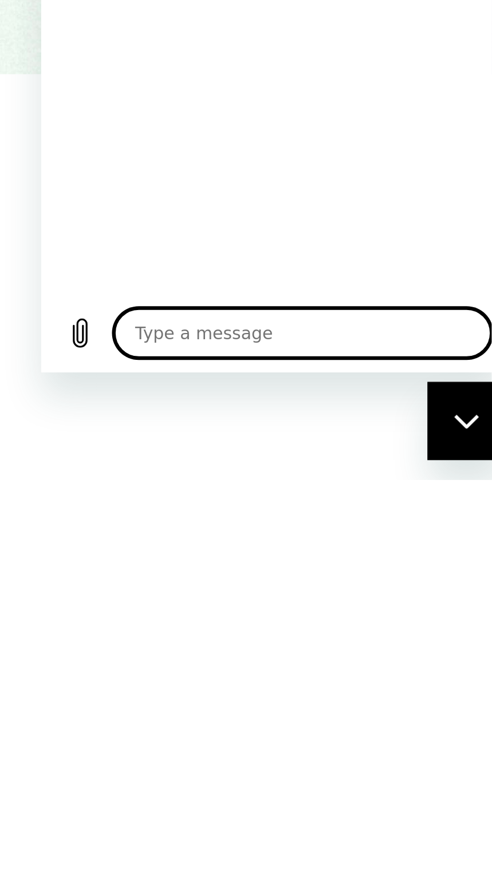
type textarea "I"
type textarea "x"
type textarea "I"
type textarea "x"
type textarea "I d"
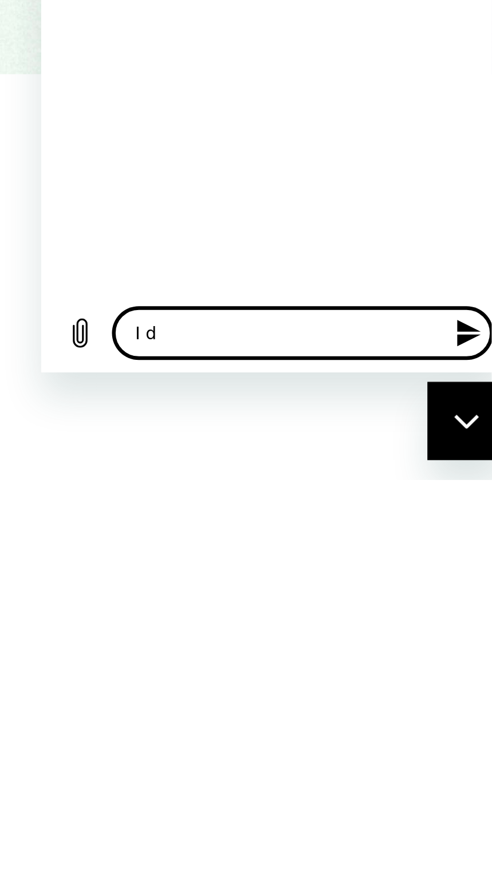
type textarea "x"
type textarea "I do"
type textarea "x"
type textarea "I don"
type textarea "x"
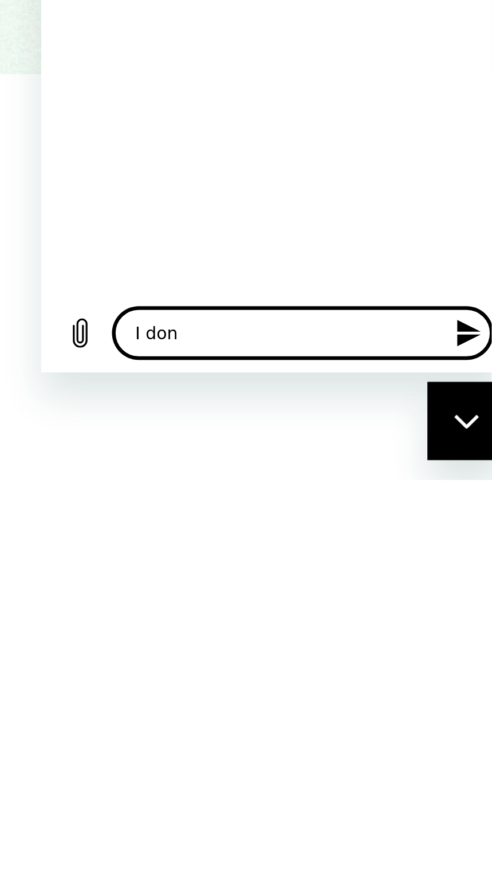
type textarea "I dont"
type textarea "x"
type textarea "I dont"
type textarea "x"
type textarea "I dont o"
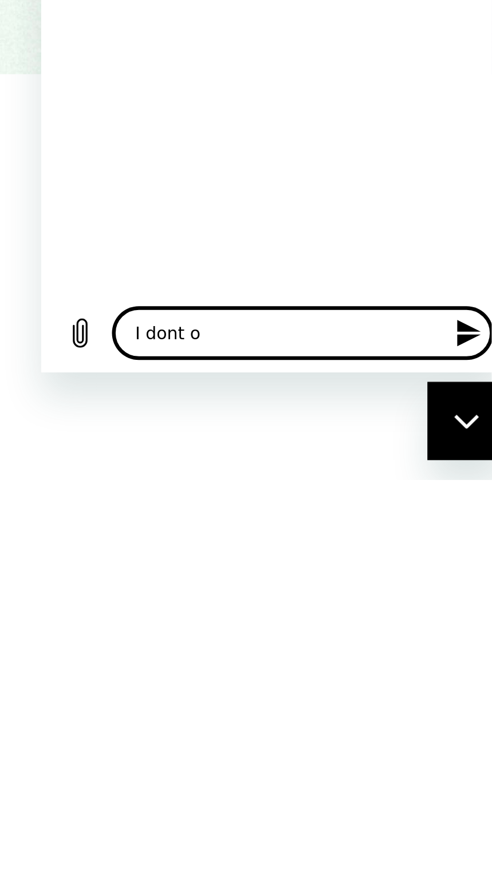
type textarea "x"
type textarea "I dont ow"
type textarea "x"
type textarea "I dont owe"
type textarea "x"
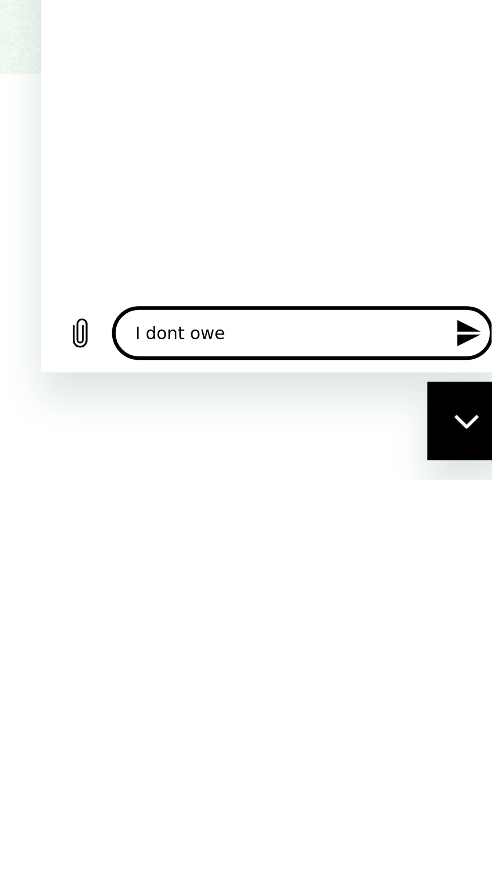
type textarea "I dont owe"
type textarea "x"
type textarea "I dont owe a"
type textarea "x"
type textarea "I dont owe an"
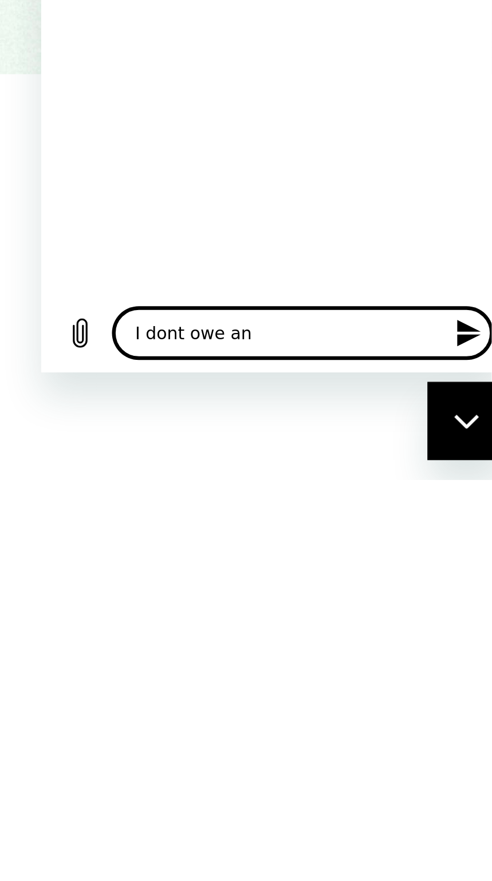
type textarea "x"
type textarea "I dont owe any"
type textarea "x"
type textarea "I dont owe anyt"
type textarea "x"
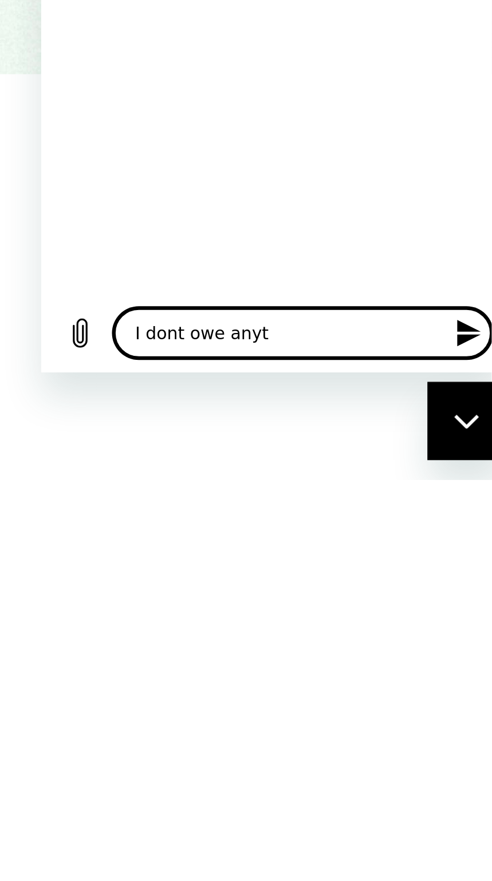
type textarea "I dont owe anyth"
type textarea "x"
type textarea "I dont owe anythi"
type textarea "x"
type textarea "I dont owe anythin"
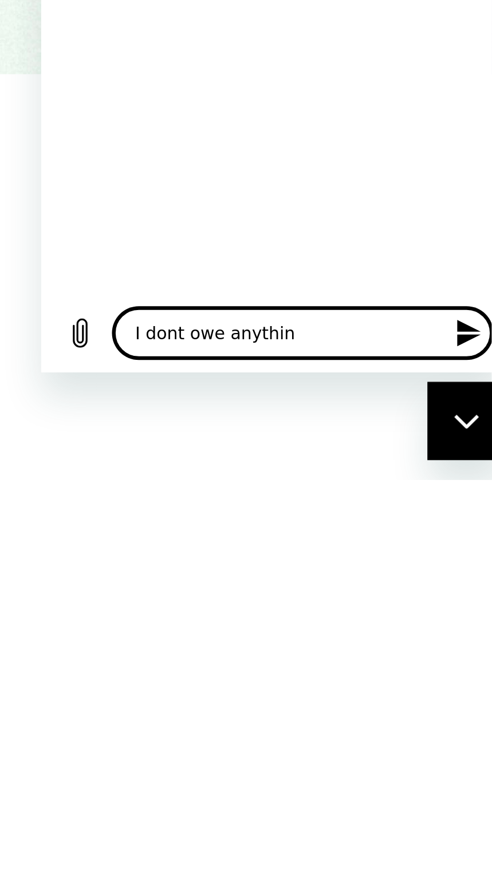
type textarea "x"
type textarea "I dont owe anything"
type textarea "x"
type textarea "I dont owe anything"
type textarea "x"
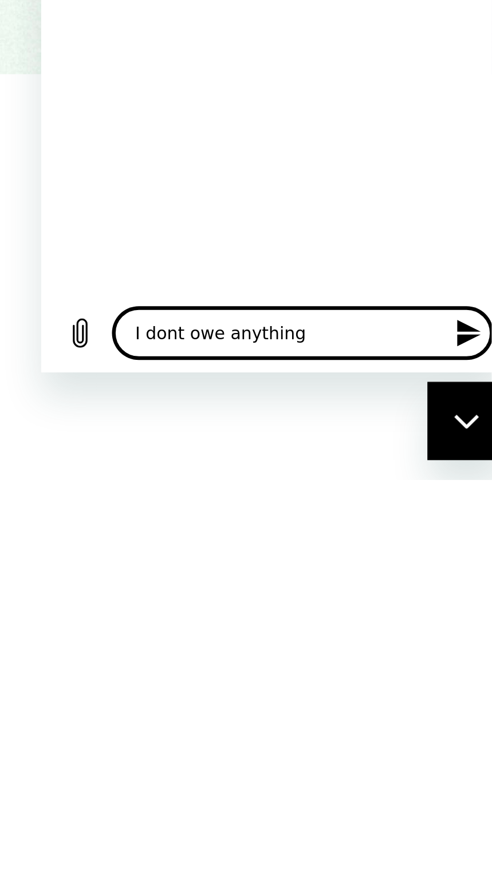
type textarea "I dont owe anything t"
type textarea "x"
type textarea "I dont owe anything tp"
type textarea "x"
type textarea "I dont owe anything tp"
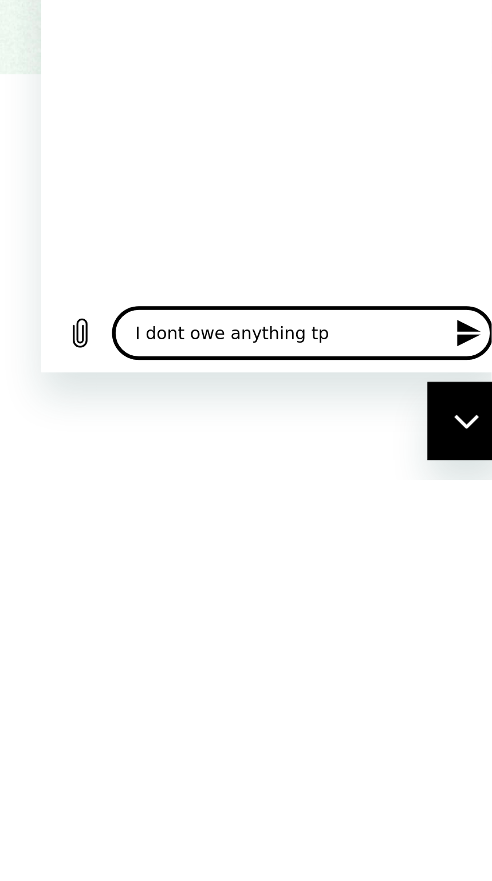
type textarea "x"
type textarea "I dont owe anything tp y"
type textarea "x"
type textarea "I dont owe anything tp"
type textarea "x"
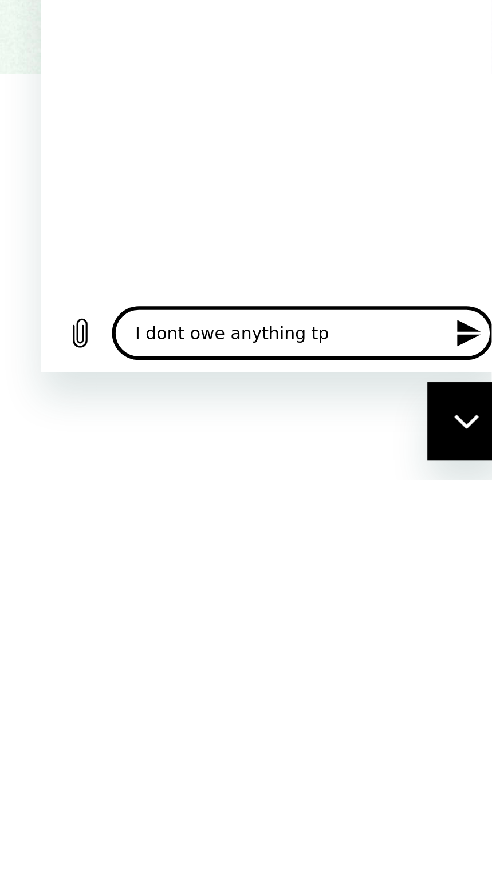
type textarea "I dont owe anything tp t"
type textarea "x"
type textarea "I dont owe anything tp th"
type textarea "x"
type textarea "I dont owe anything tp the"
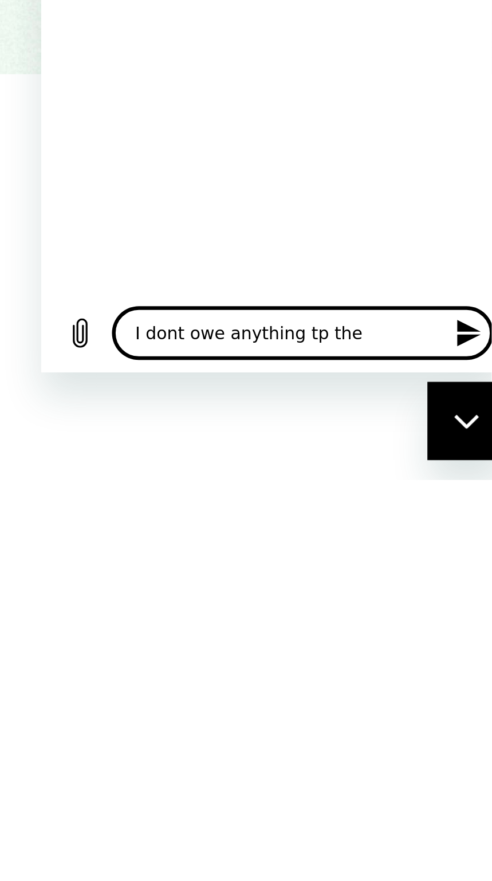
type textarea "x"
type textarea "I dont owe anything tp the"
type textarea "x"
type textarea "I dont owe anything tp the d"
type textarea "x"
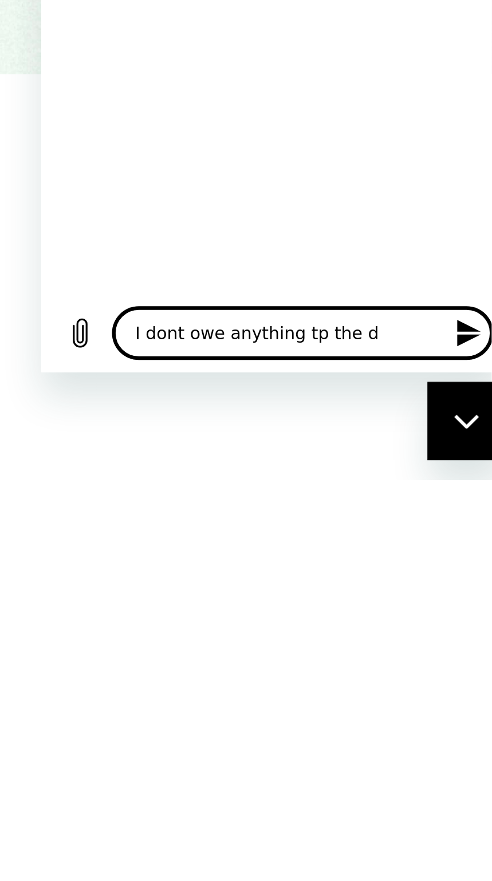
type textarea "I dont owe anything tp the dr"
type textarea "x"
type textarea "I dont owe anything tp the dri"
type textarea "x"
type textarea "I dont owe anything tp the driv"
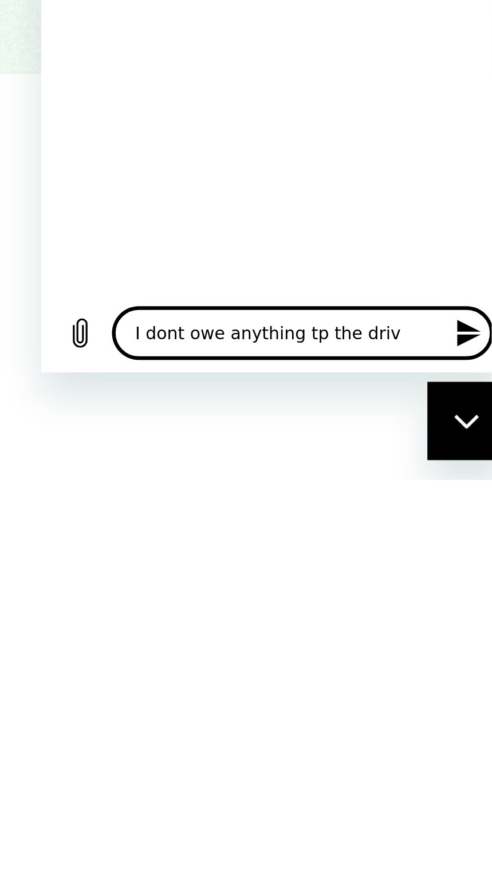
type textarea "x"
type textarea "I dont owe anything tp the drive"
type textarea "x"
type textarea "I dont owe anything tp the driver"
type textarea "x"
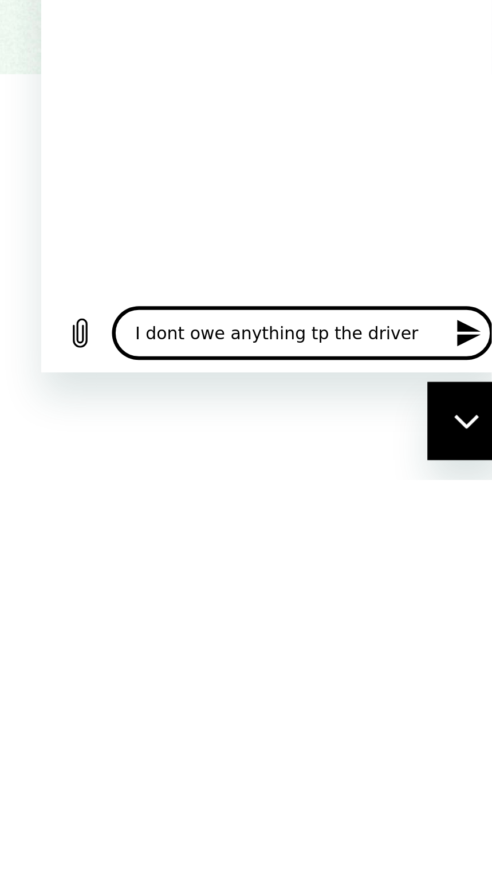
type textarea "I dont owe anything tp the driver"
type textarea "x"
type textarea "I dont owe anything tp the driver r"
type textarea "x"
type textarea "I dont owe anything tp the driver ri"
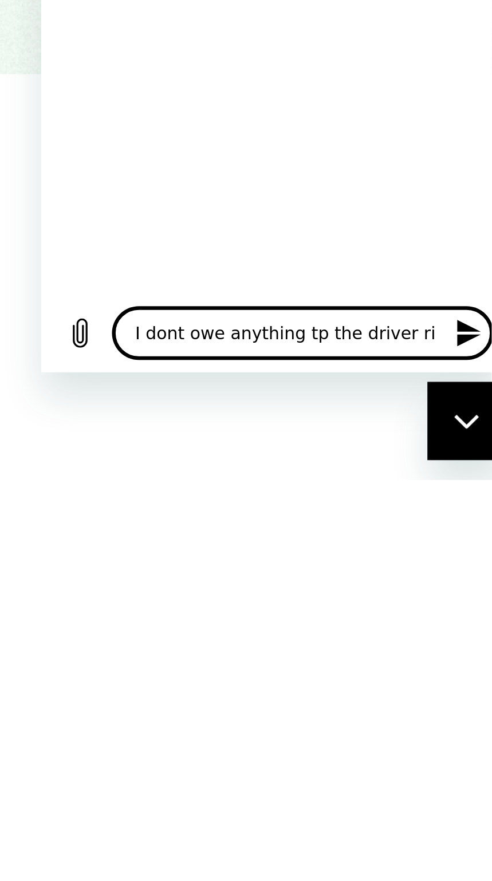
type textarea "x"
type textarea "I dont owe anything tp the driver rig"
type textarea "x"
type textarea "I dont owe anything tp the driver righ"
type textarea "x"
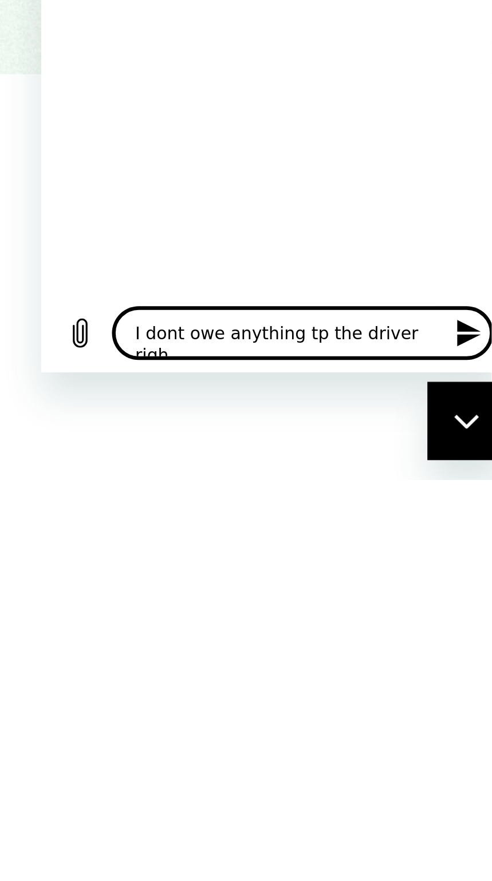
type textarea "I dont owe anything tp the driver right"
type textarea "x"
type textarea "I dont owe anything tp the driver right?"
type textarea "x"
type textarea "I dont owe anything tp the driver right?"
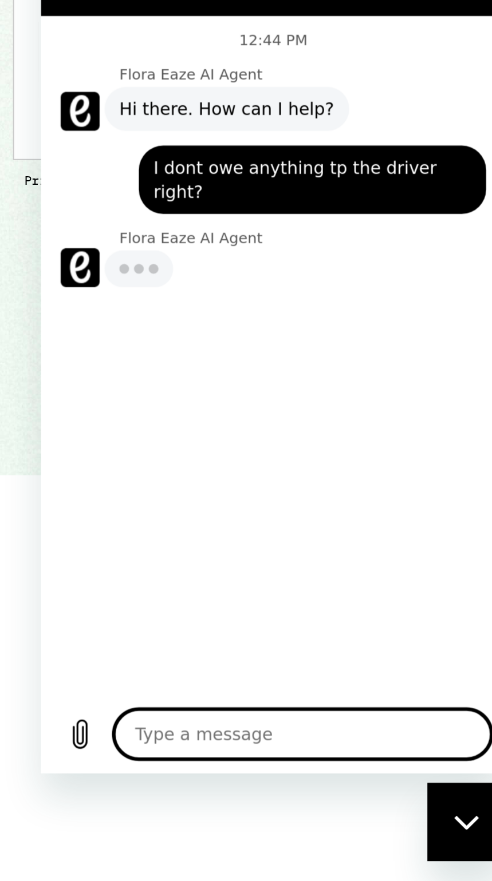
type textarea "x"
